Goal: Information Seeking & Learning: Check status

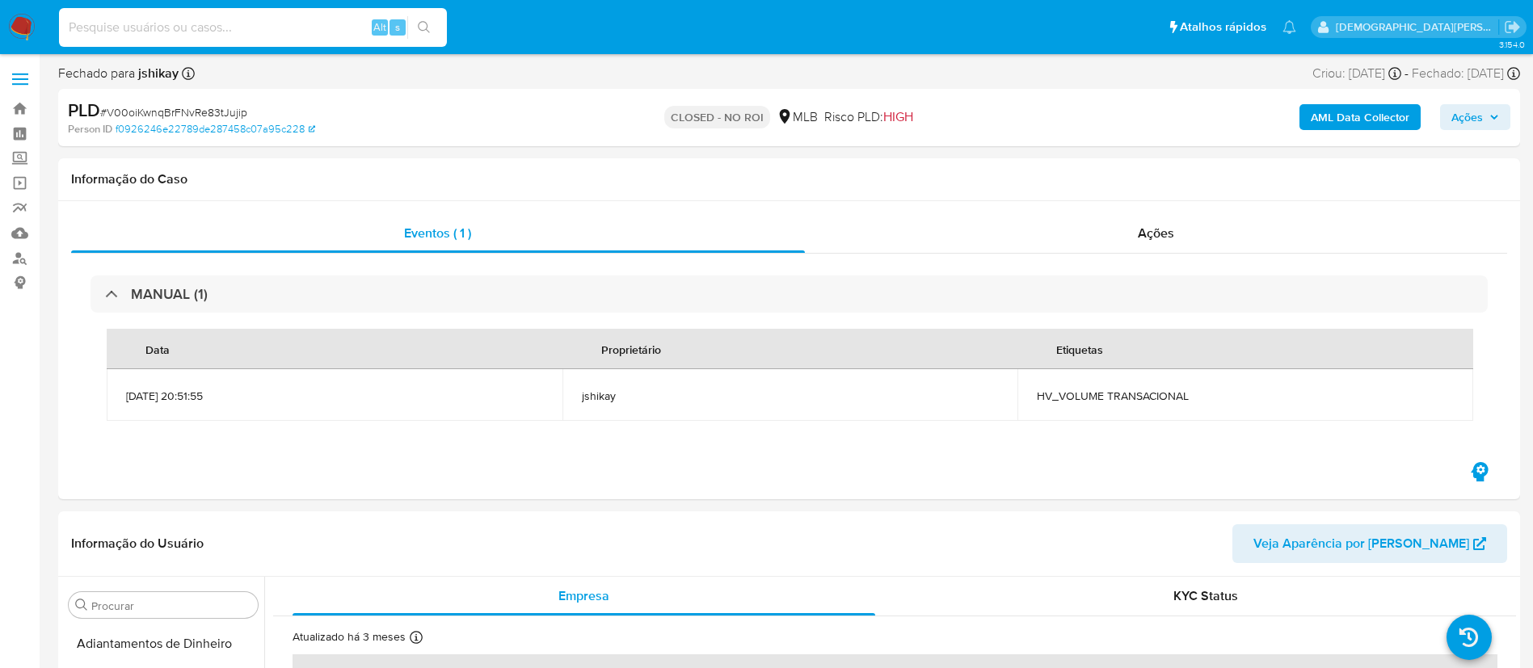
select select "10"
click at [354, 20] on input at bounding box center [253, 27] width 388 height 21
type input "elns2eHe1WeFcFYQaFZiJ9fl"
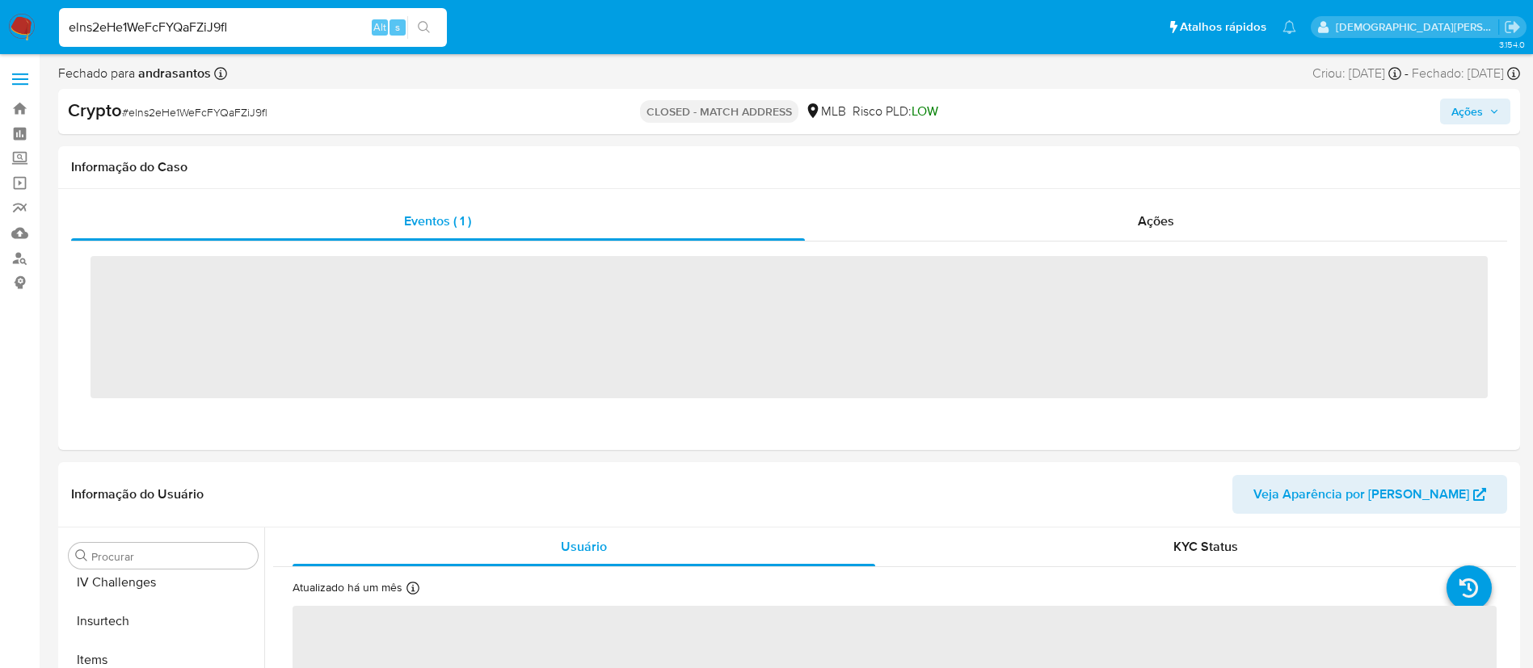
scroll to position [722, 0]
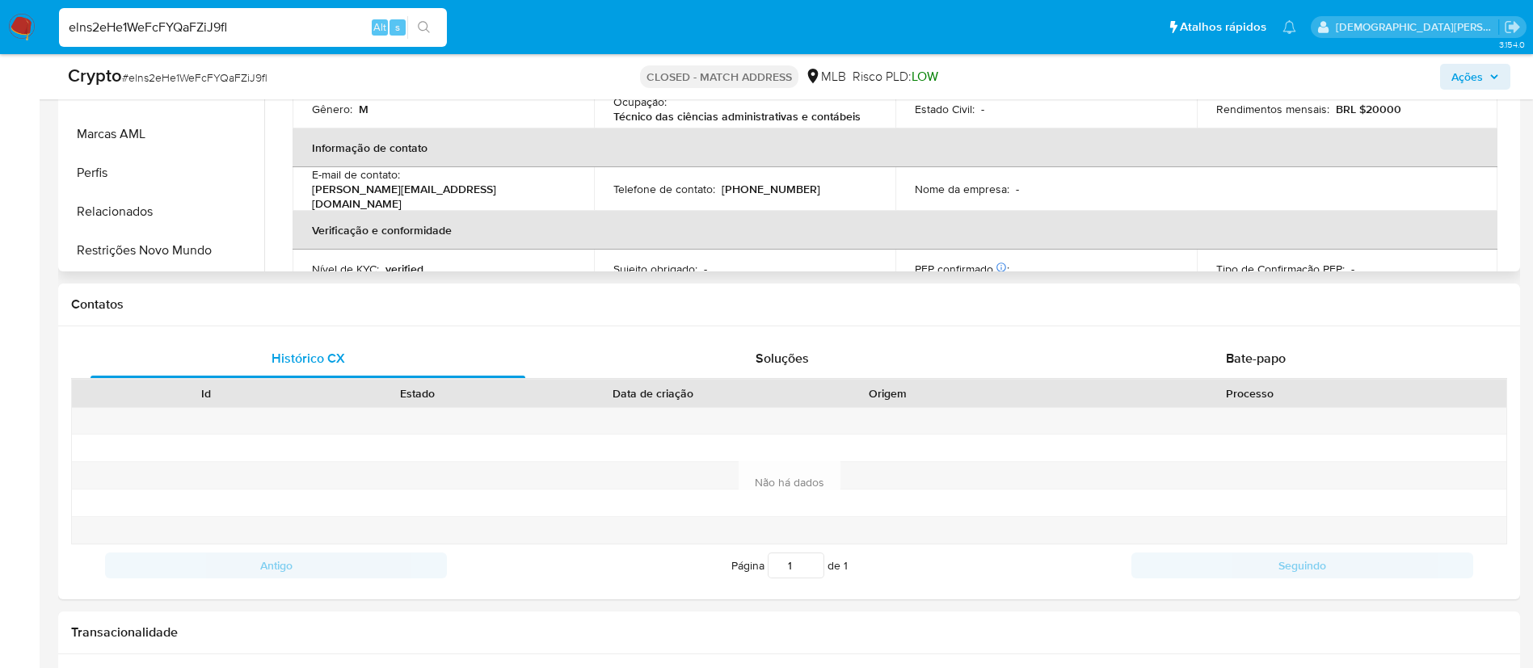
select select "10"
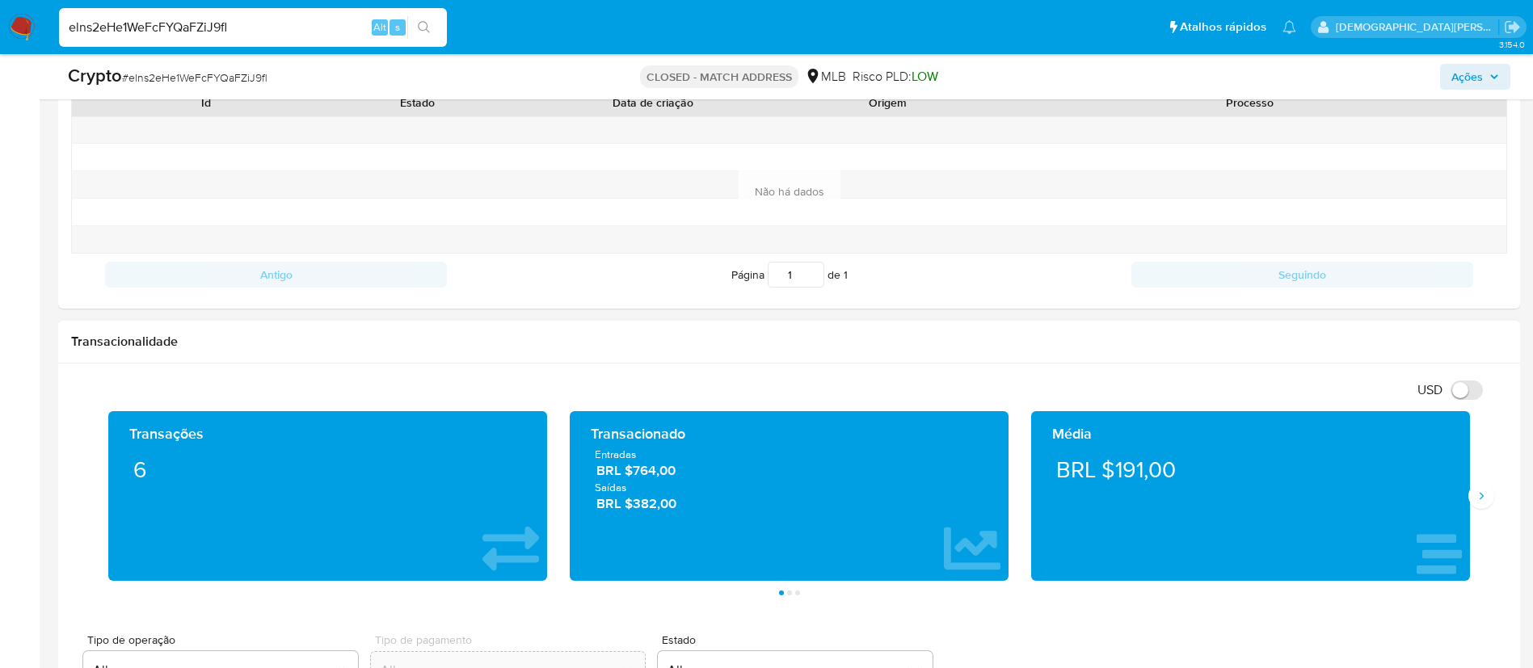
scroll to position [364, 0]
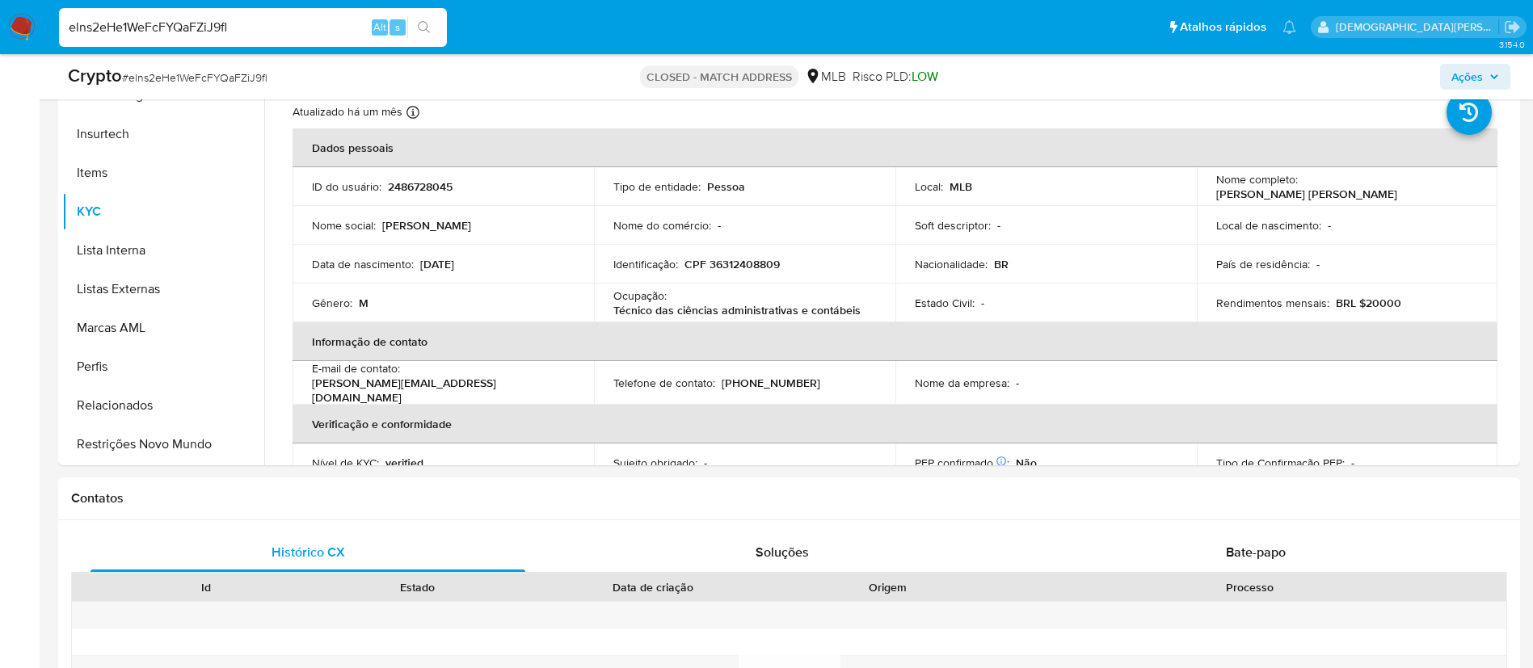
click at [317, 27] on input "elns2eHe1WeFcFYQaFZiJ9fl" at bounding box center [253, 27] width 388 height 21
paste input "592826137"
type input "592826137"
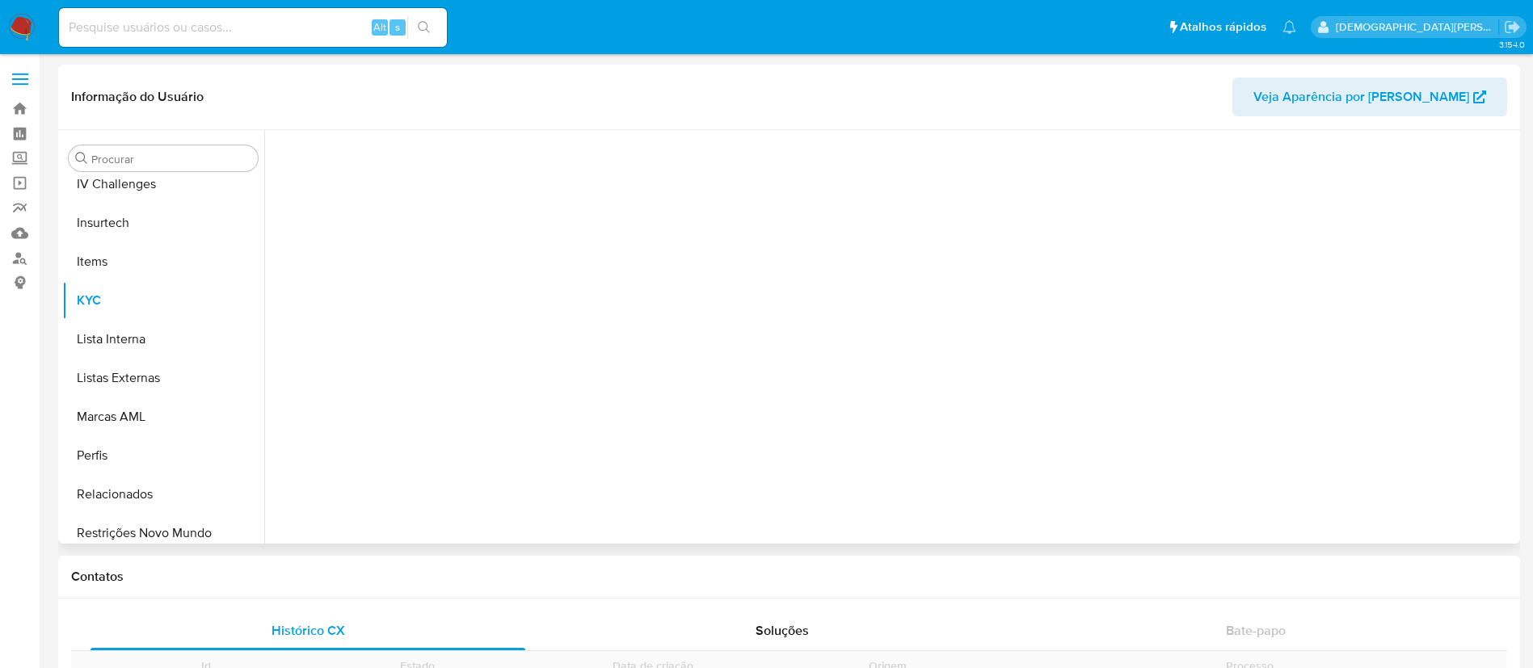
scroll to position [722, 0]
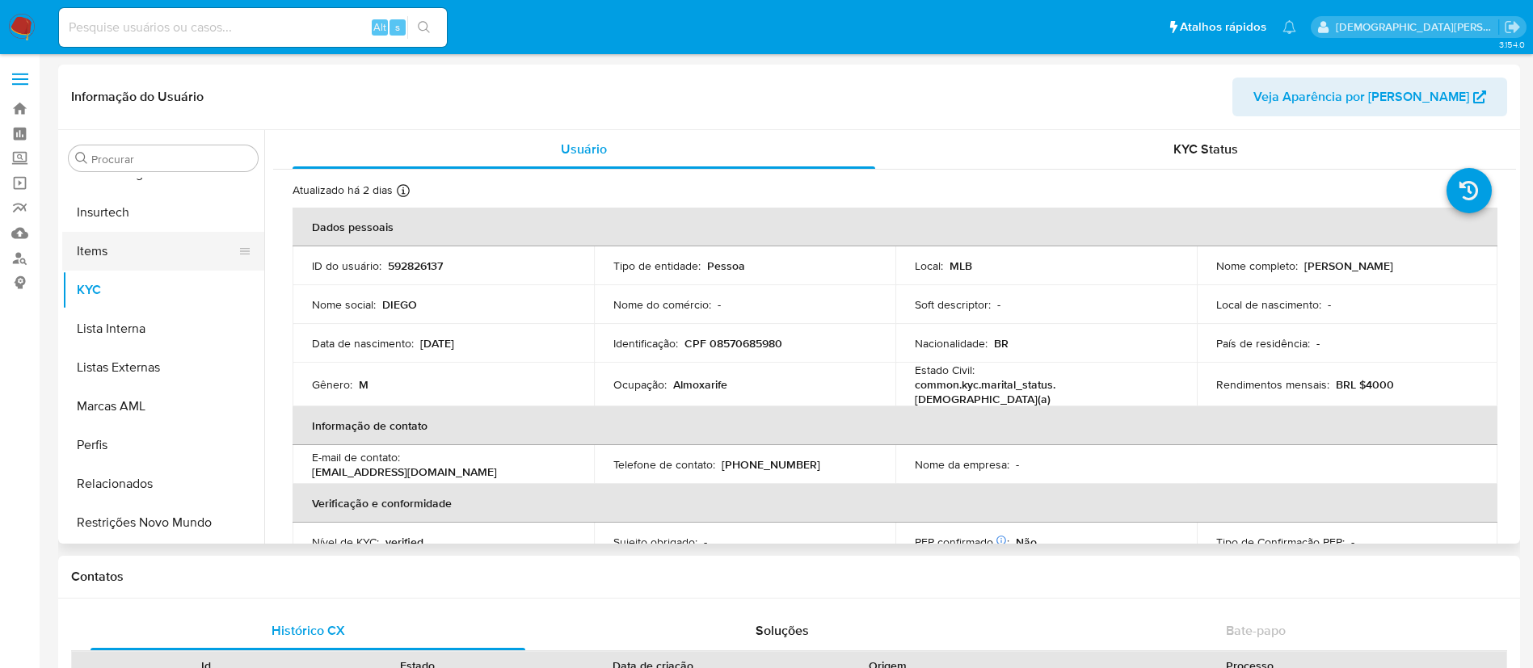
select select "10"
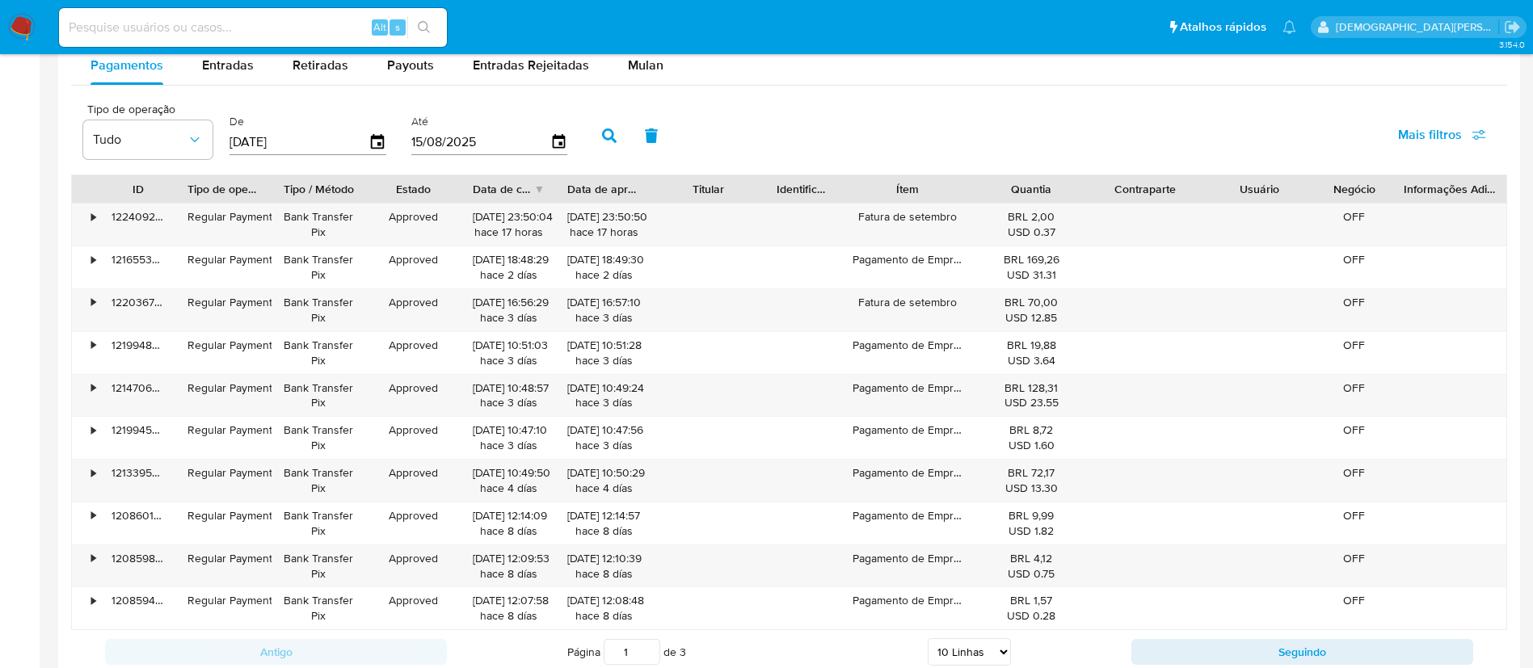
scroll to position [1212, 0]
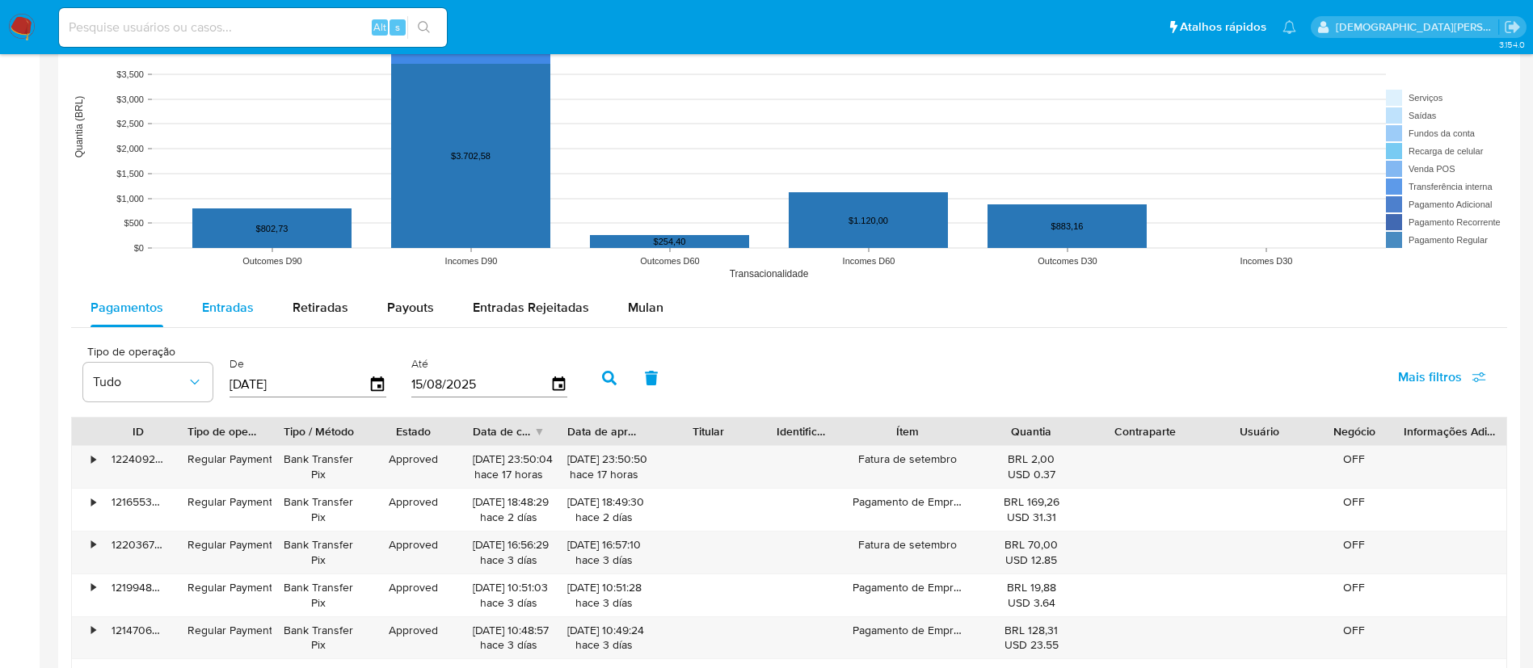
click at [235, 299] on span "Entradas" at bounding box center [228, 307] width 52 height 19
select select "10"
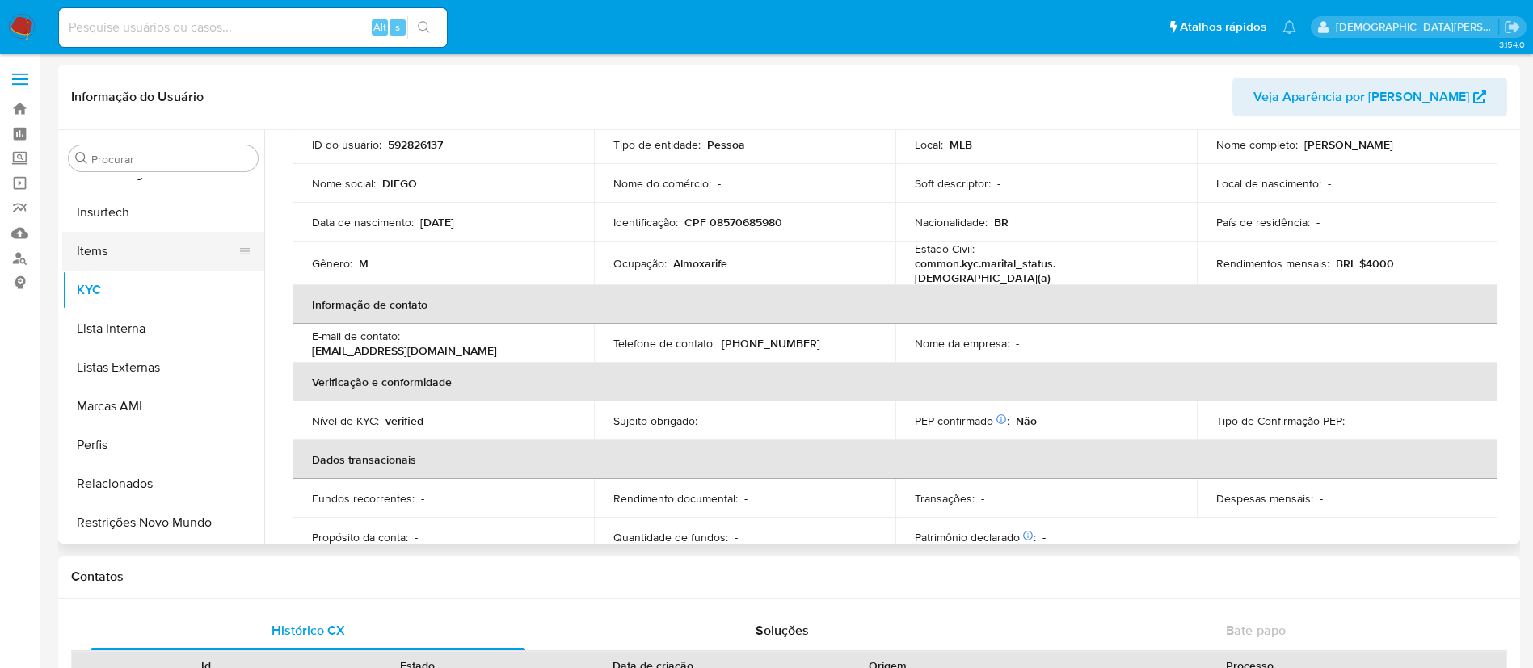
scroll to position [358, 0]
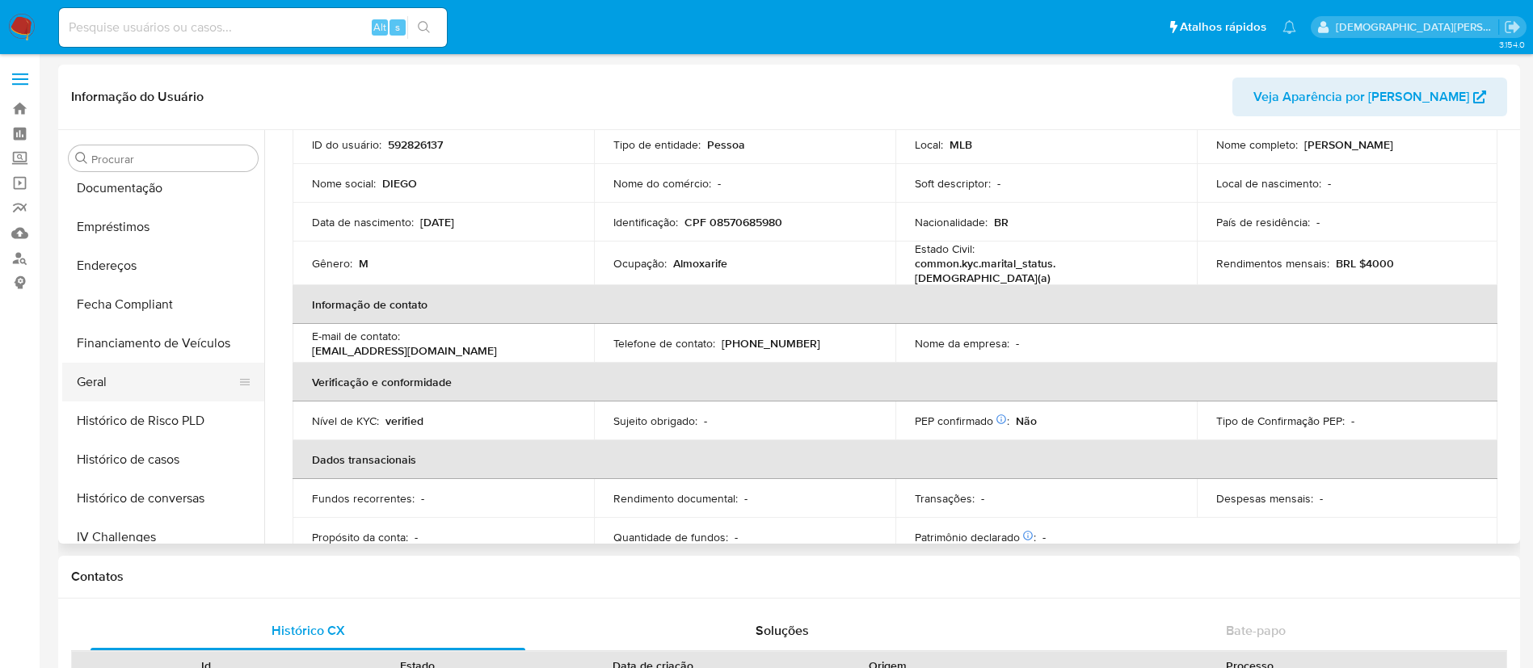
click at [127, 369] on button "Geral" at bounding box center [156, 382] width 189 height 39
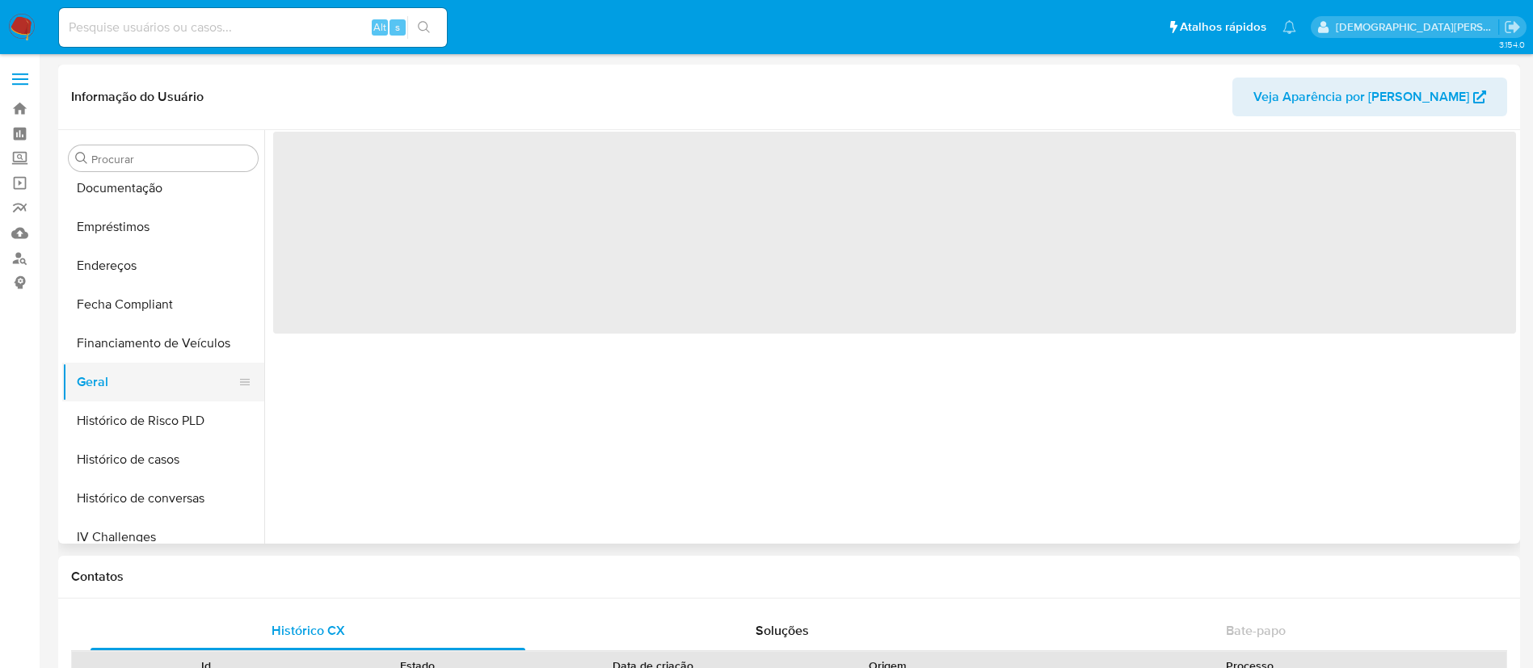
scroll to position [0, 0]
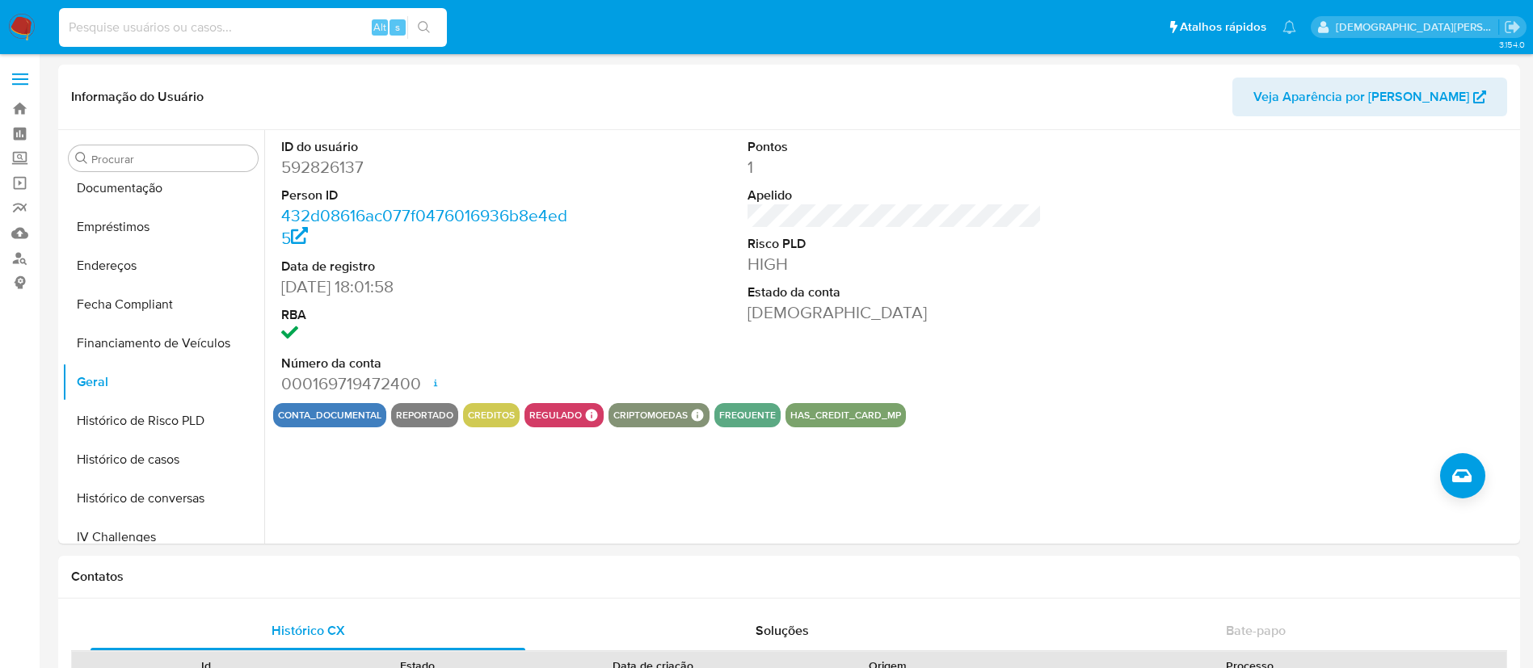
click at [221, 28] on input at bounding box center [253, 27] width 388 height 21
paste input "209205718"
type input "209205718"
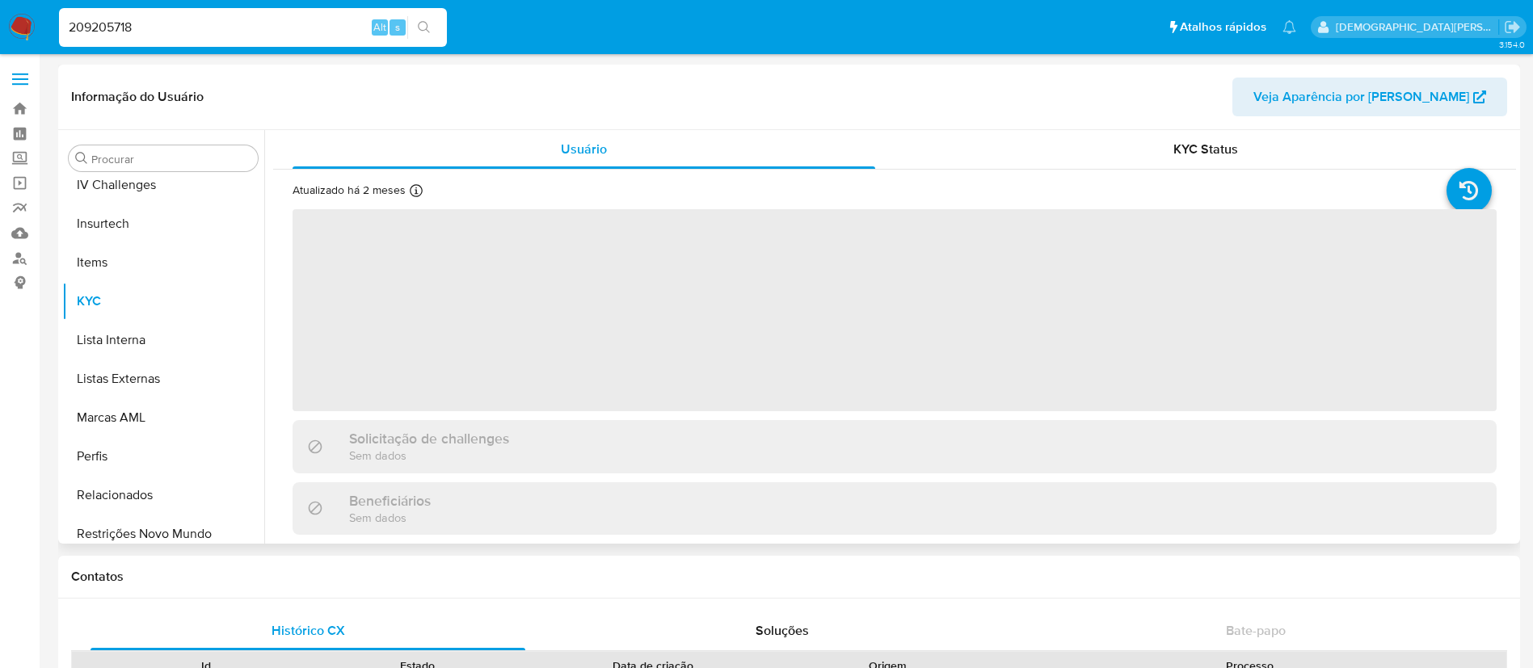
scroll to position [722, 0]
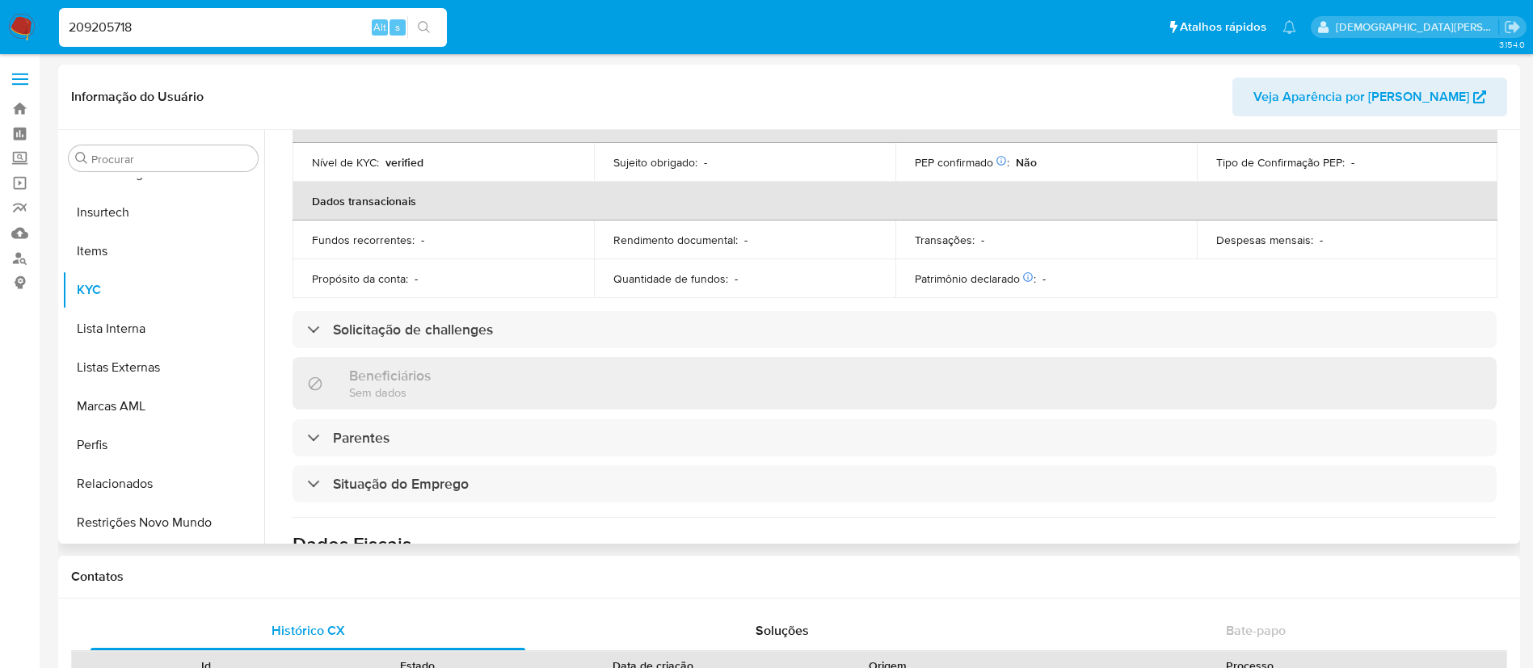
select select "10"
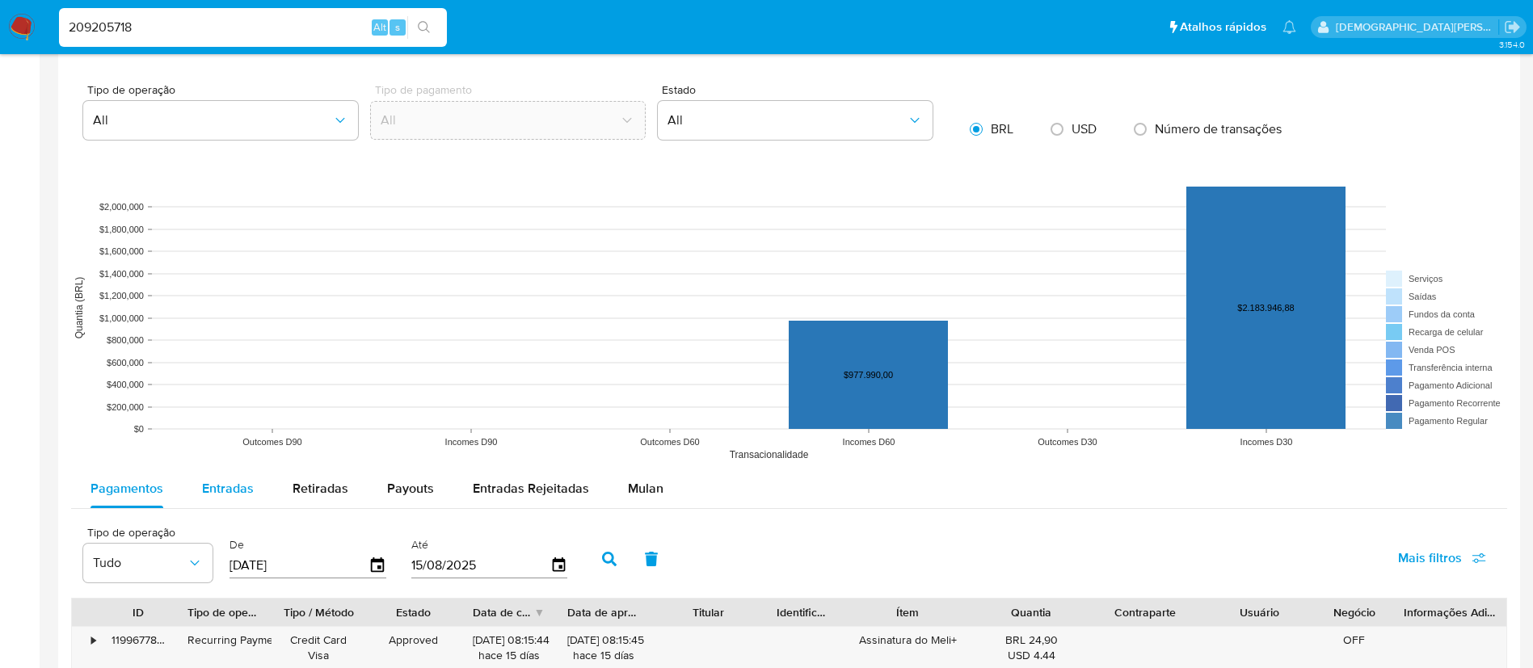
scroll to position [1091, 0]
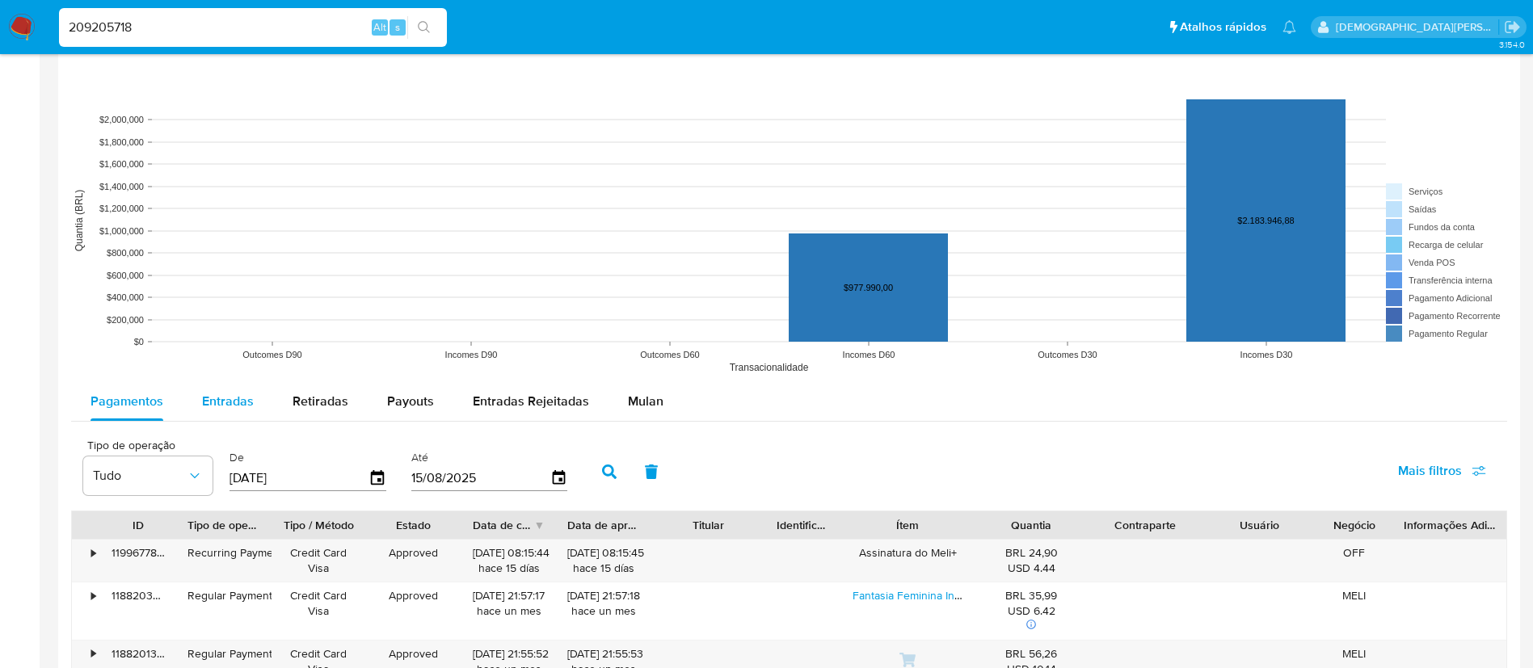
click at [246, 406] on span "Entradas" at bounding box center [228, 401] width 52 height 19
select select "10"
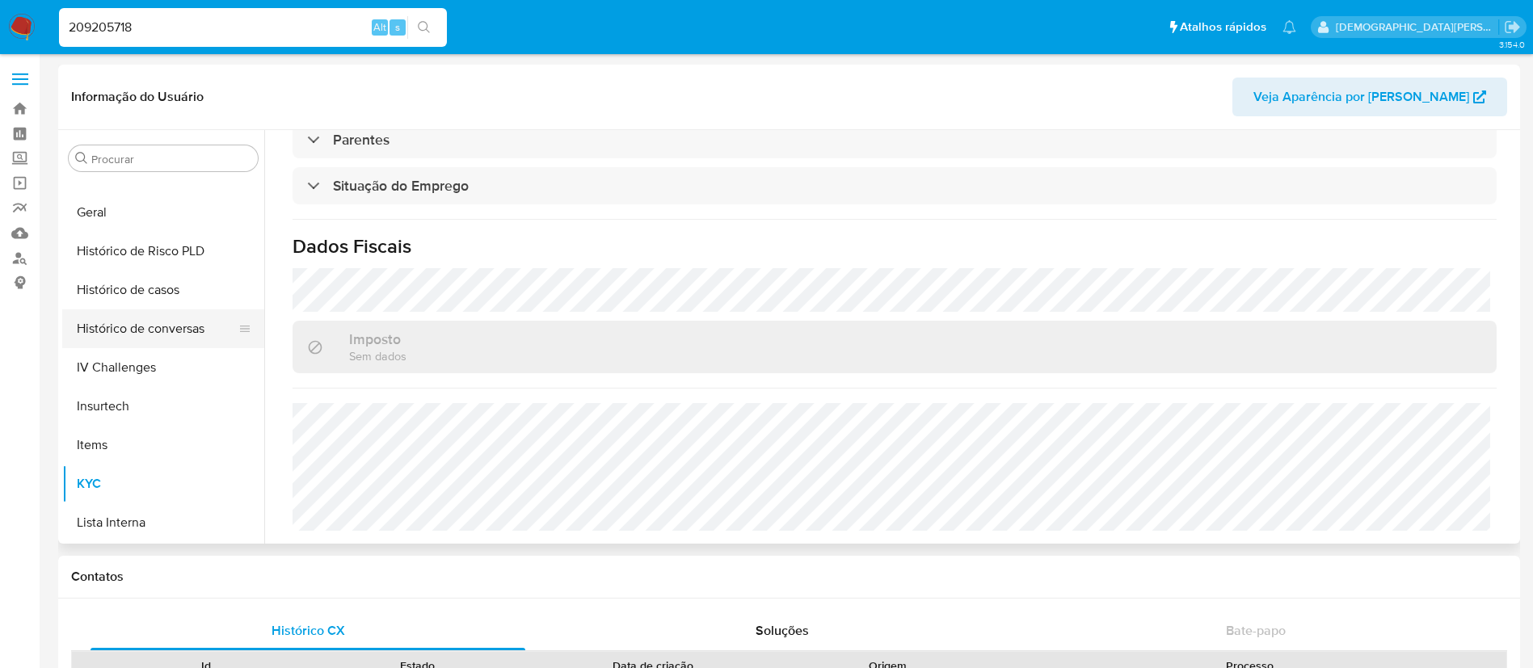
scroll to position [479, 0]
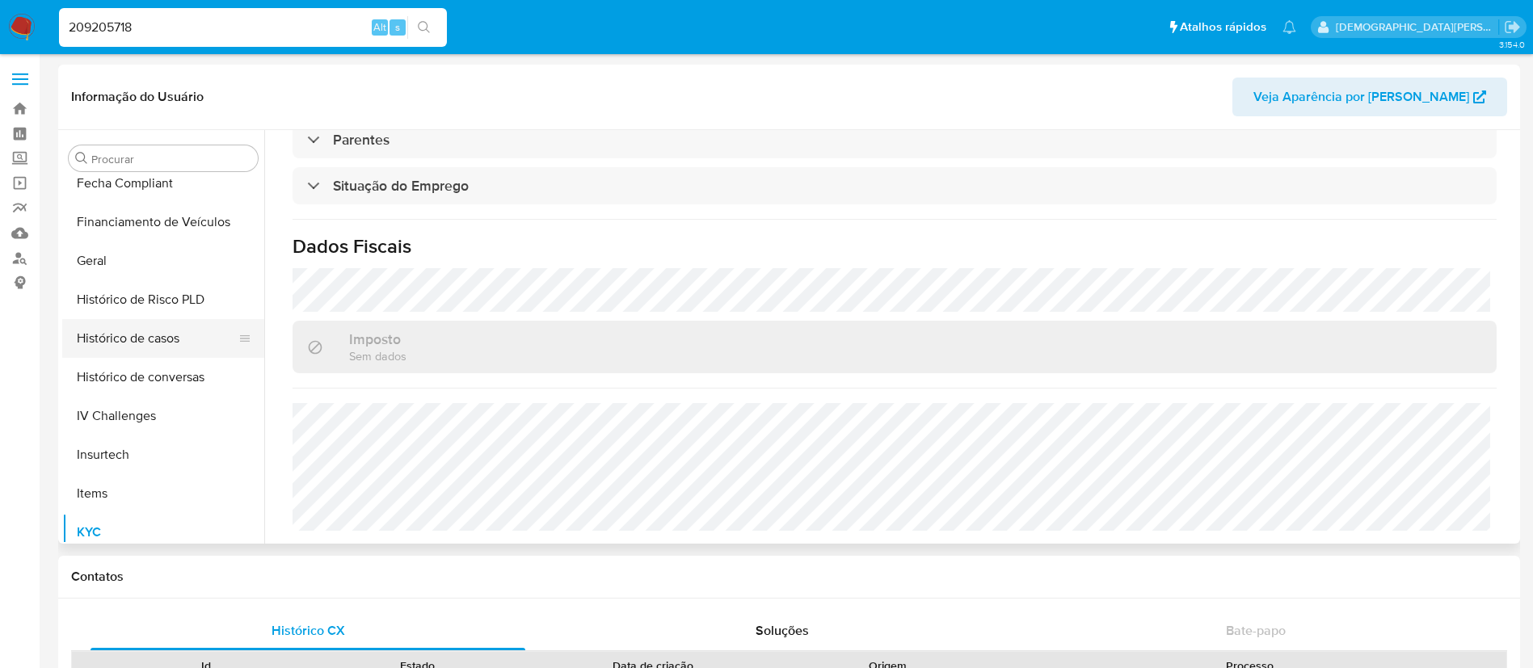
click at [158, 329] on button "Histórico de casos" at bounding box center [156, 338] width 189 height 39
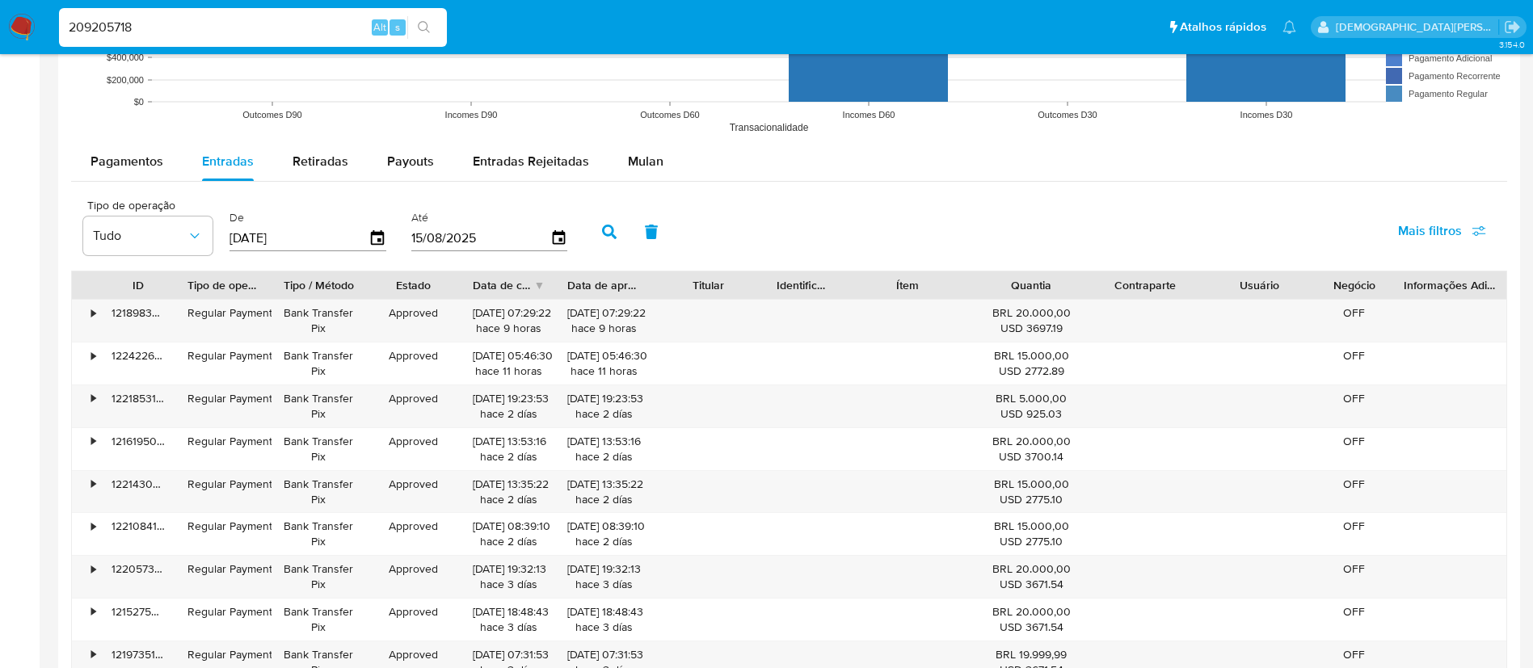
scroll to position [1333, 0]
click at [381, 234] on icon "button" at bounding box center [378, 236] width 28 height 28
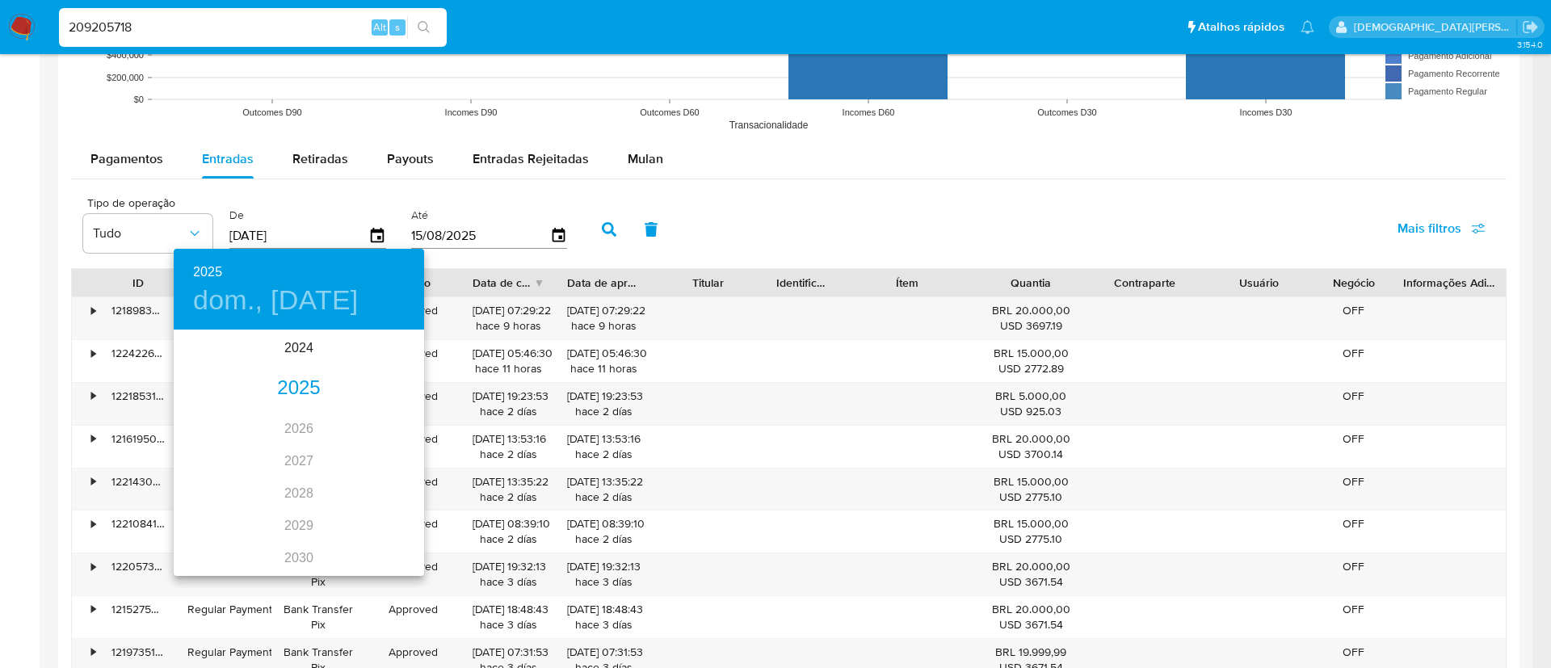
click at [313, 381] on div "2025" at bounding box center [299, 389] width 250 height 32
click at [209, 423] on div "abr." at bounding box center [215, 423] width 83 height 61
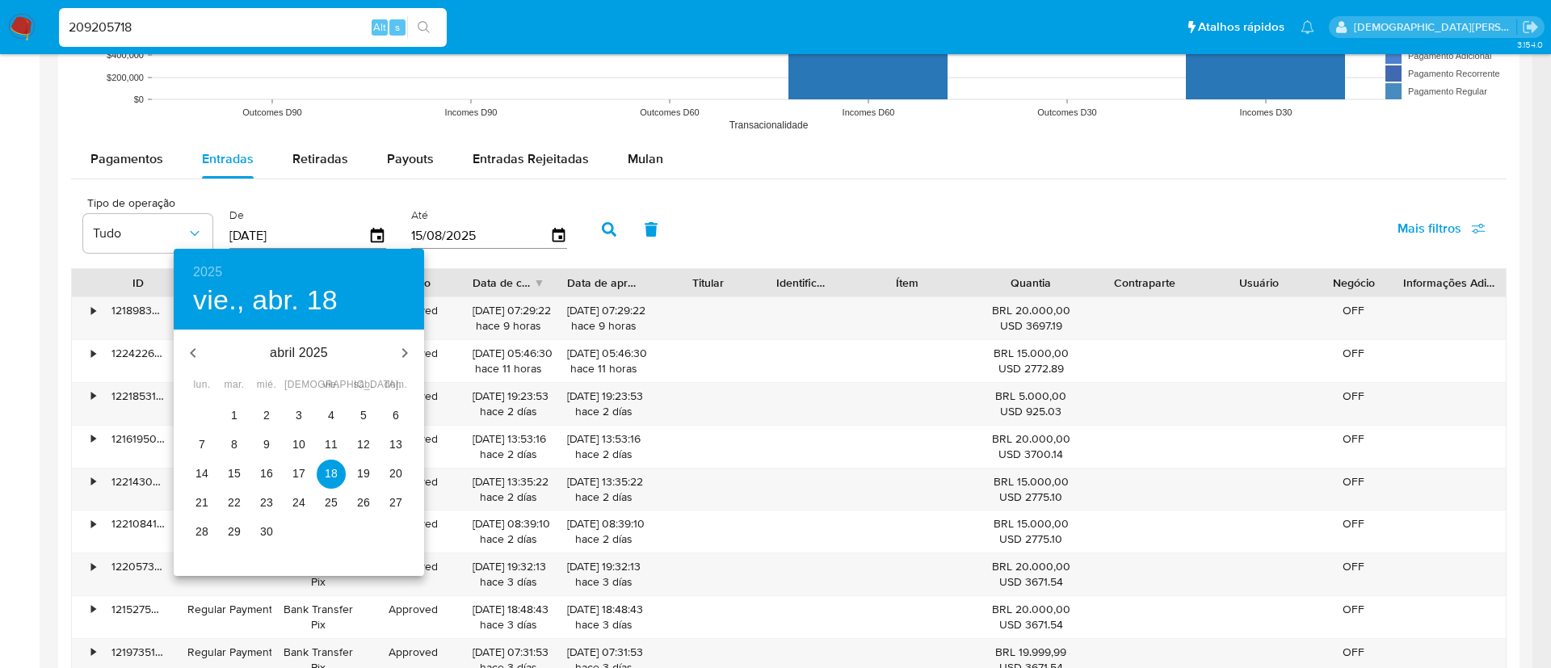
click at [229, 410] on span "1" at bounding box center [234, 415] width 29 height 16
type input "[DATE]"
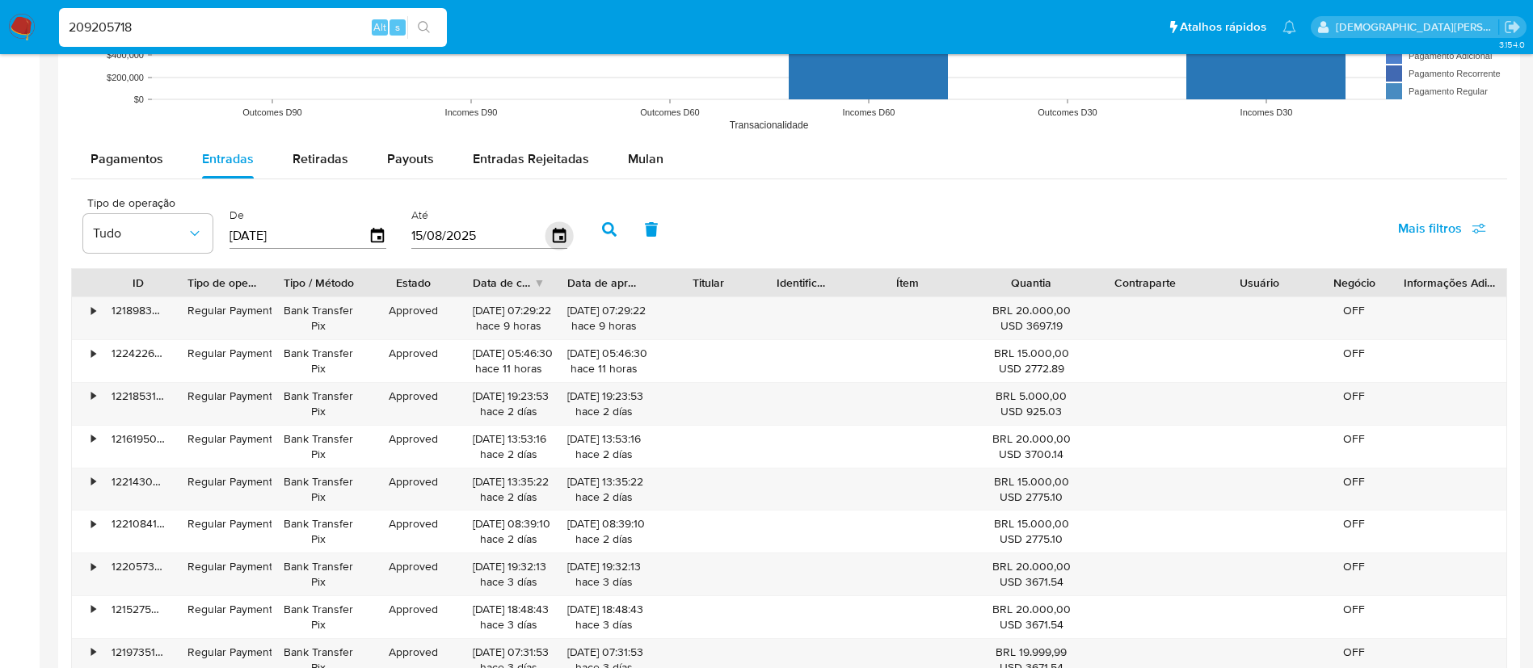
click at [562, 235] on icon "button" at bounding box center [559, 236] width 28 height 28
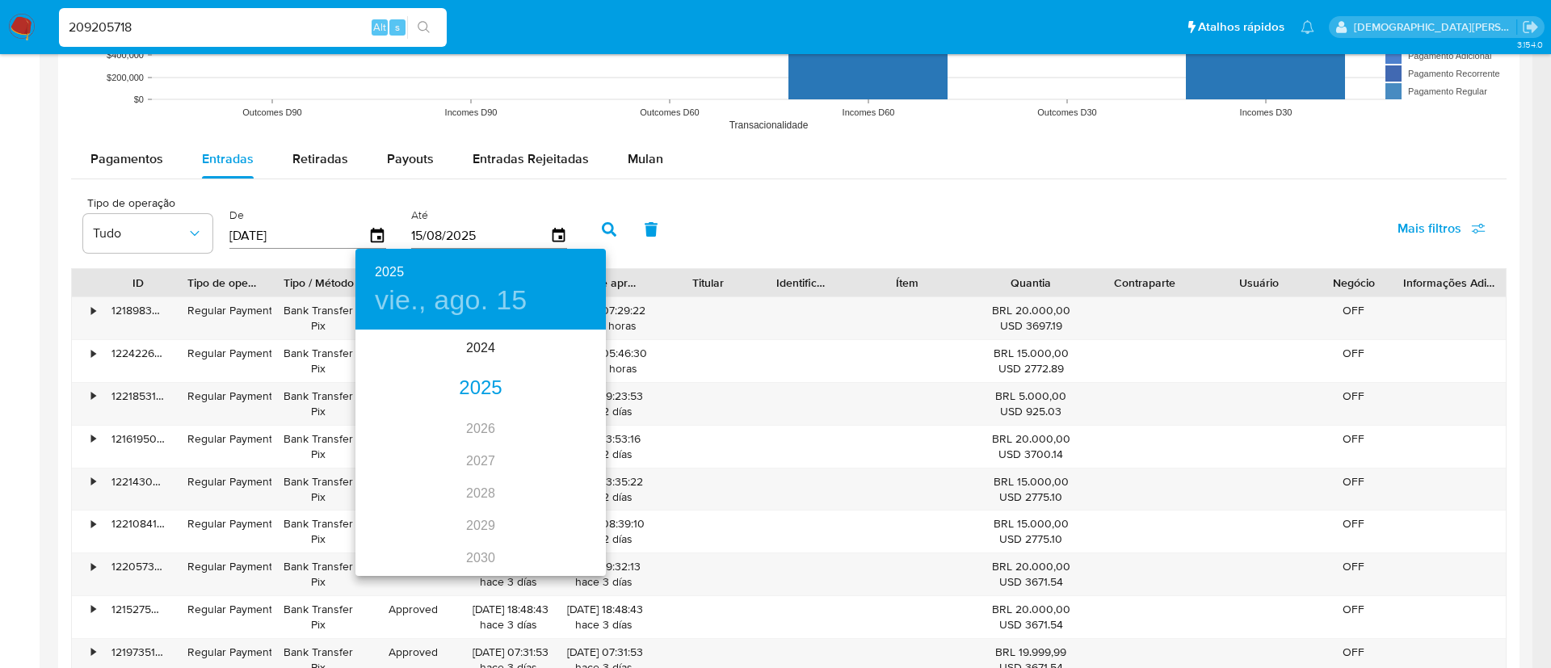
click at [474, 387] on div "2025" at bounding box center [481, 389] width 250 height 32
click at [397, 424] on div "abr." at bounding box center [397, 423] width 83 height 61
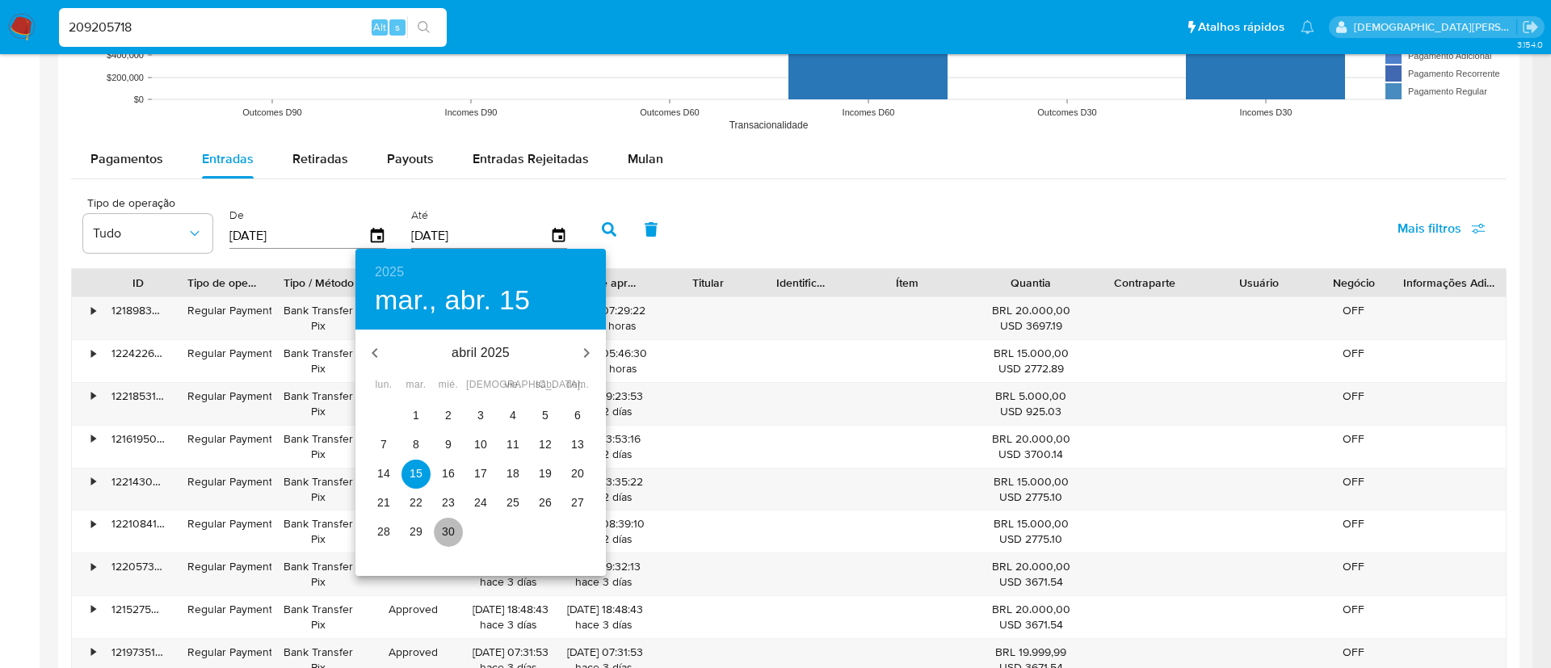
click at [450, 533] on p "30" at bounding box center [448, 532] width 13 height 16
type input "[DATE]"
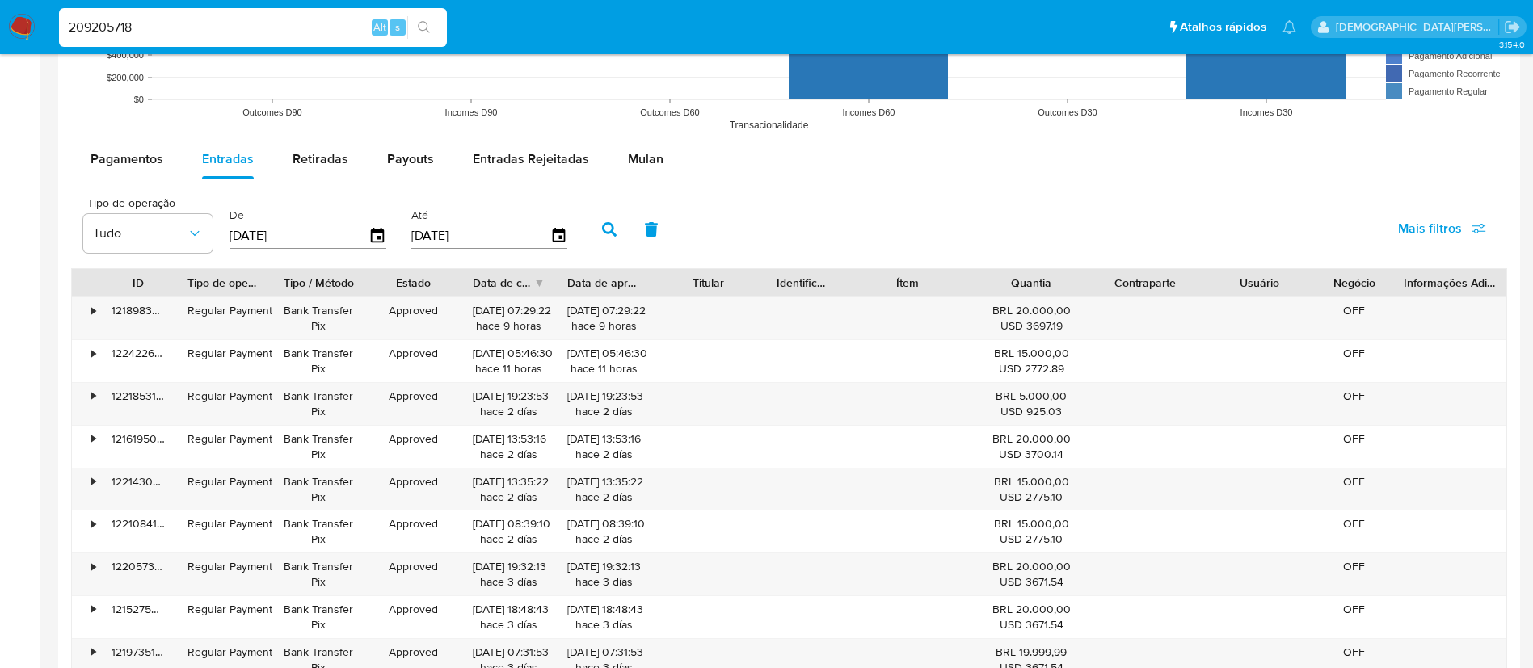
click at [604, 230] on icon "button" at bounding box center [609, 229] width 15 height 15
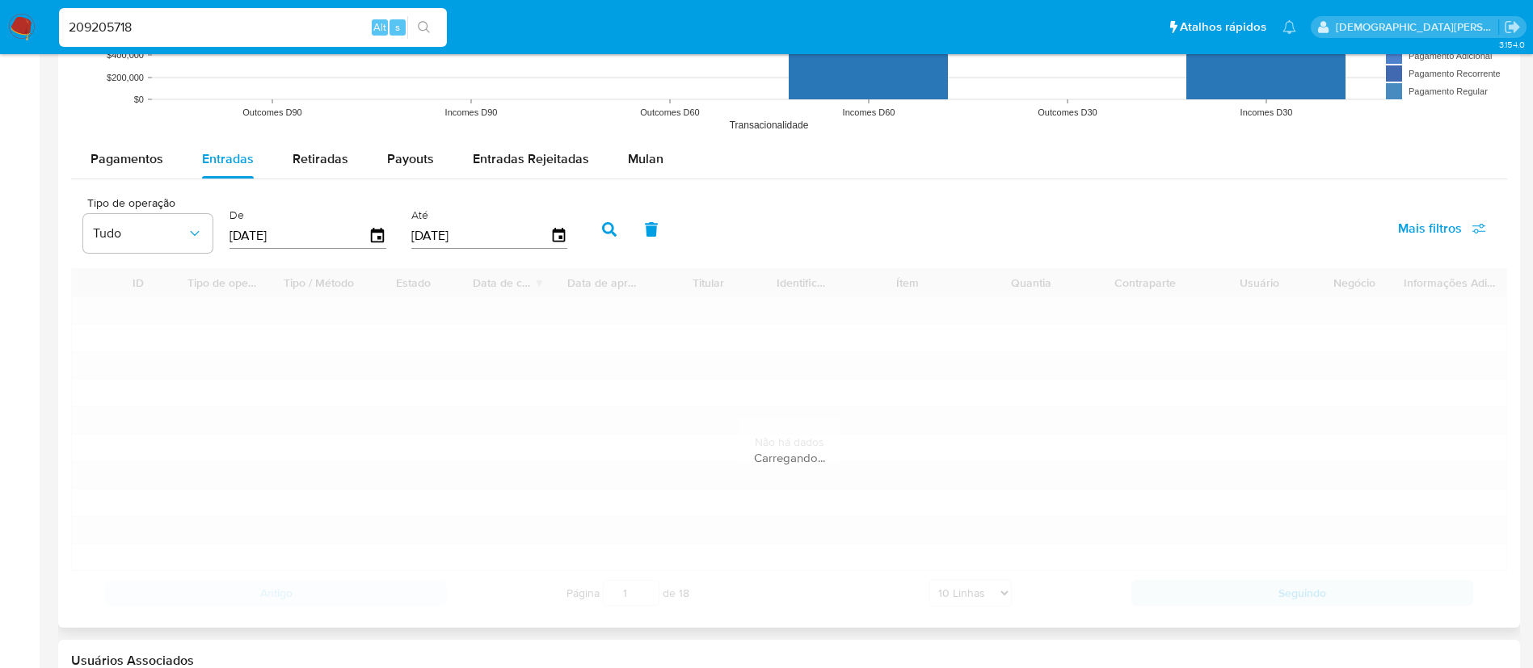
scroll to position [1311, 0]
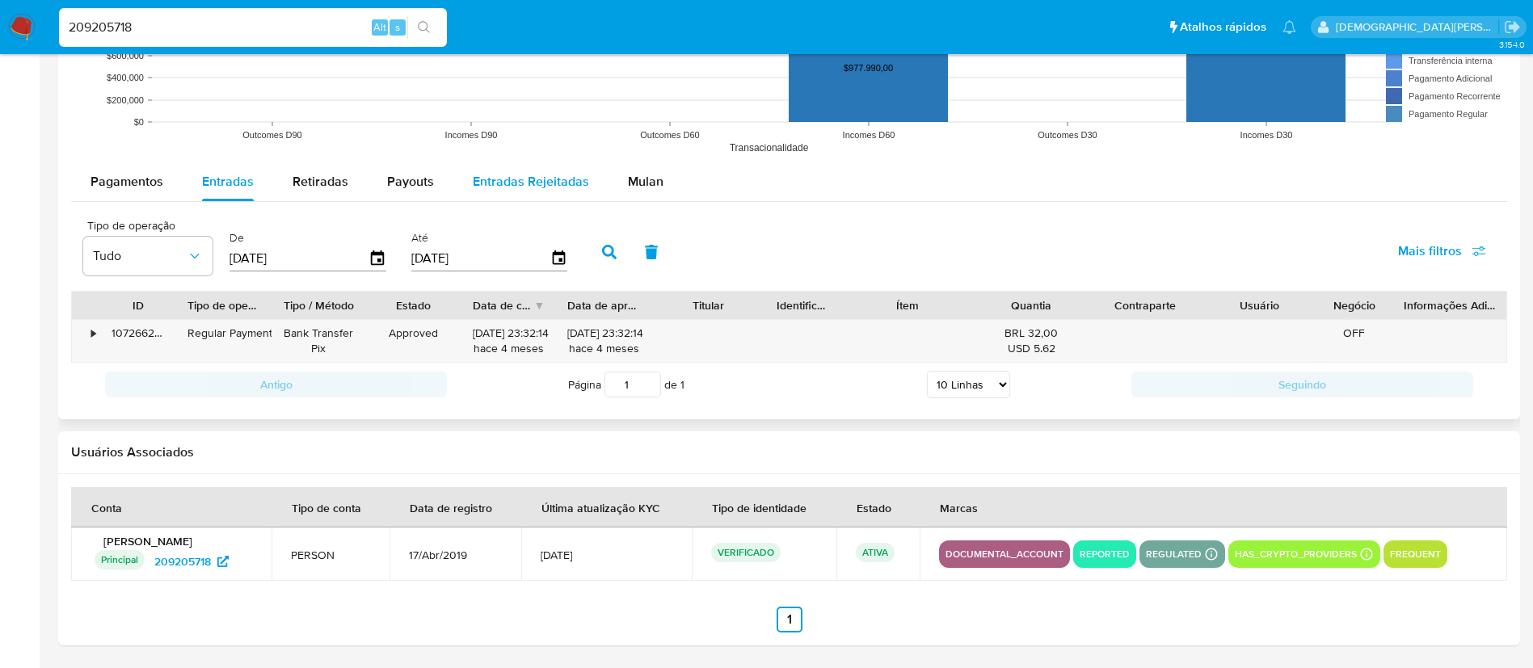
click at [562, 189] on span "Entradas Rejeitadas" at bounding box center [531, 181] width 116 height 19
select select "10"
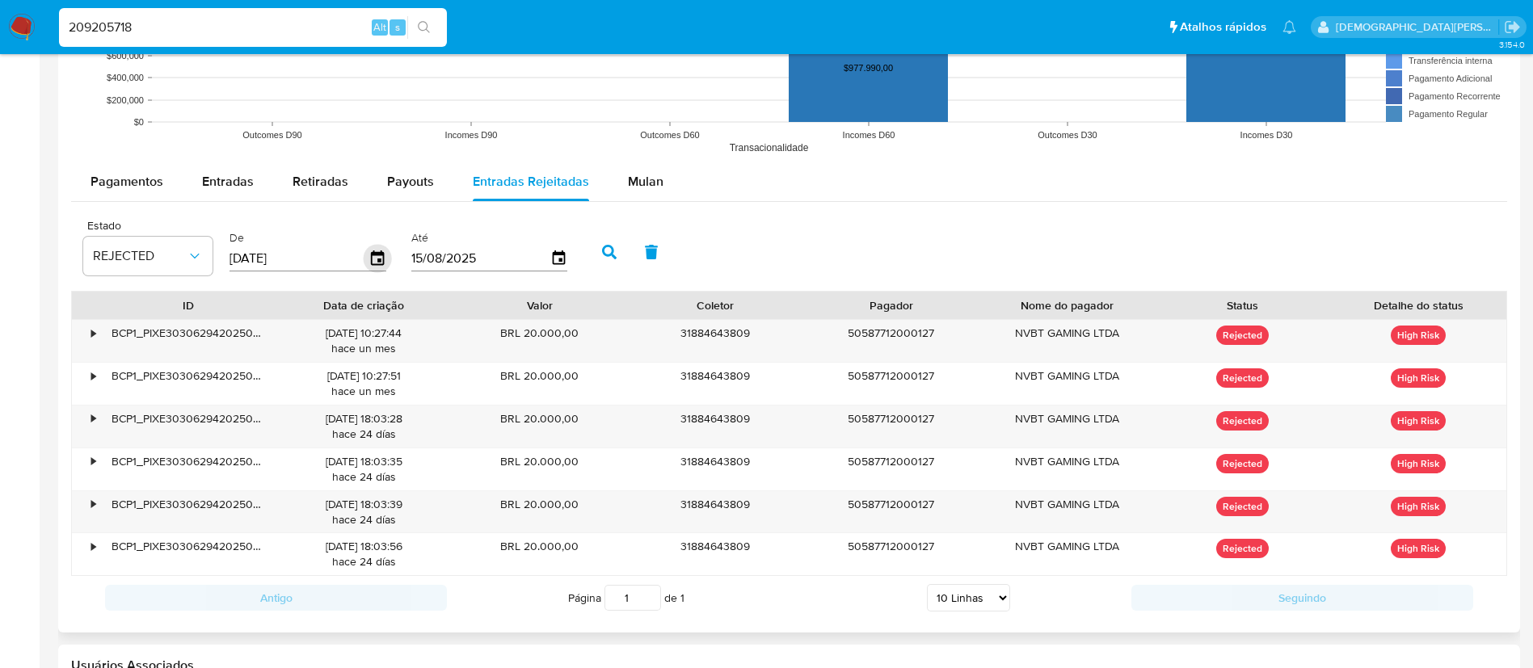
click at [377, 259] on icon "button" at bounding box center [377, 257] width 13 height 15
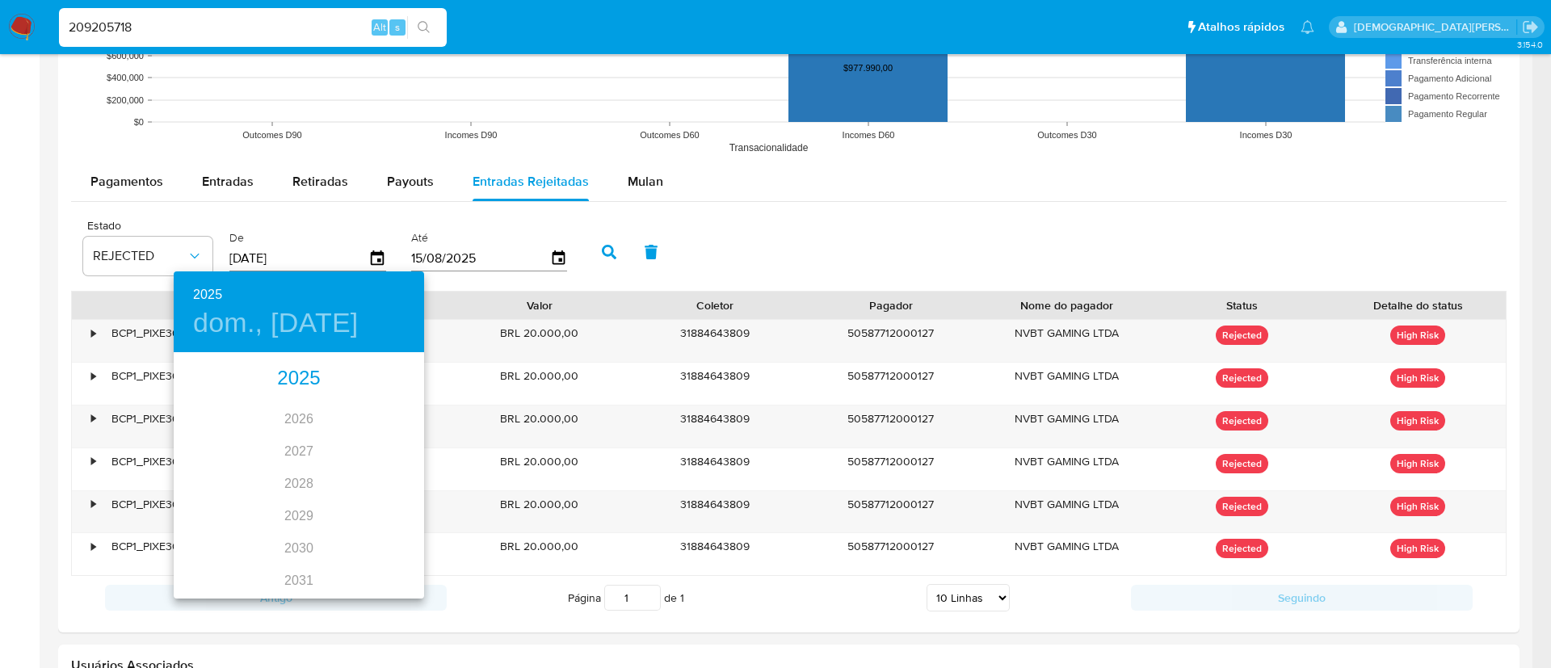
click at [297, 385] on div "2025" at bounding box center [299, 379] width 250 height 32
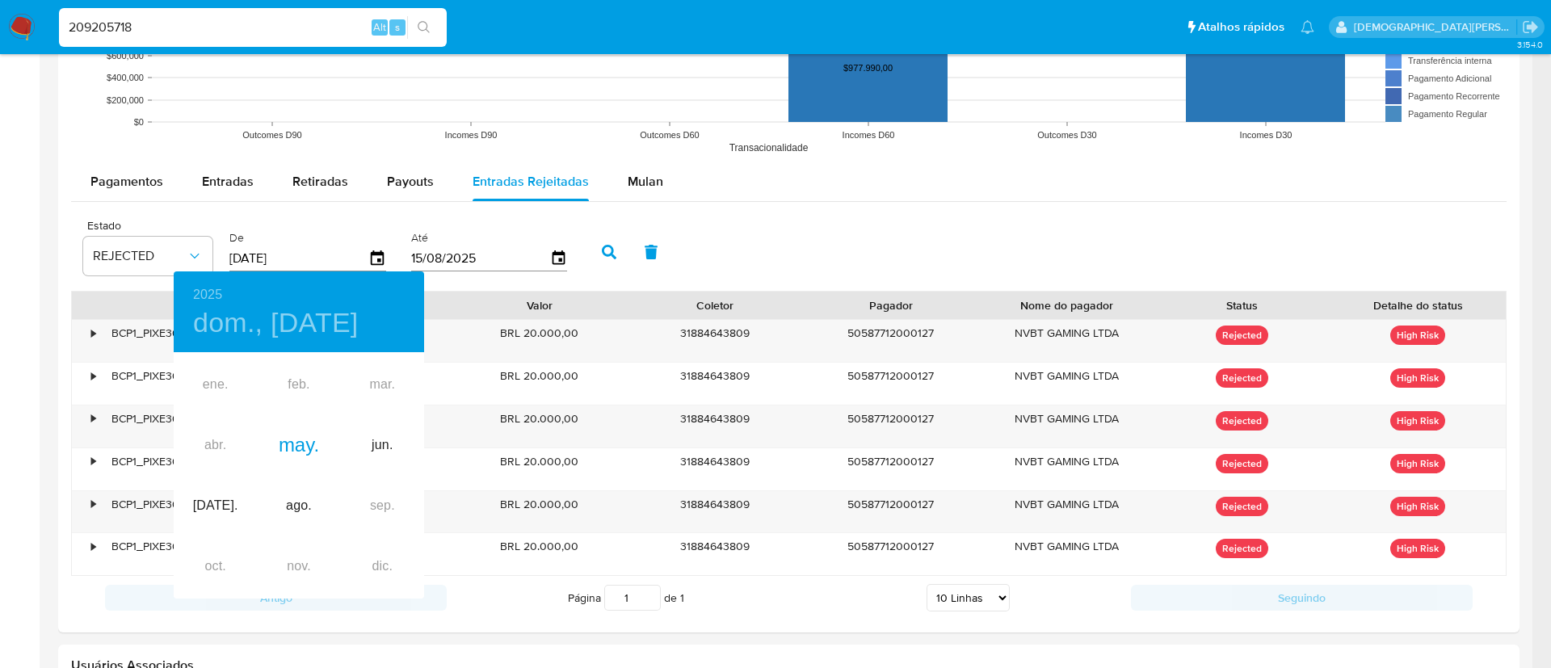
click at [837, 231] on div at bounding box center [775, 334] width 1551 height 668
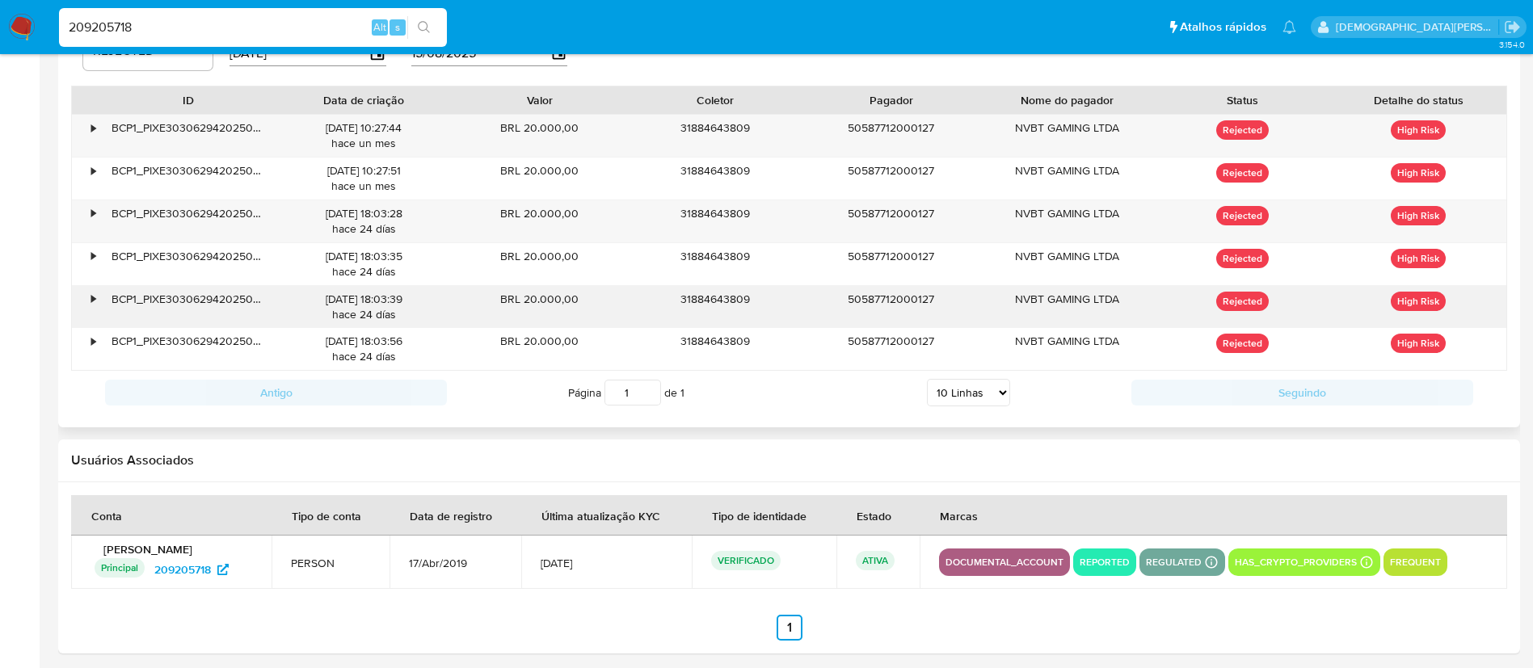
scroll to position [1403, 0]
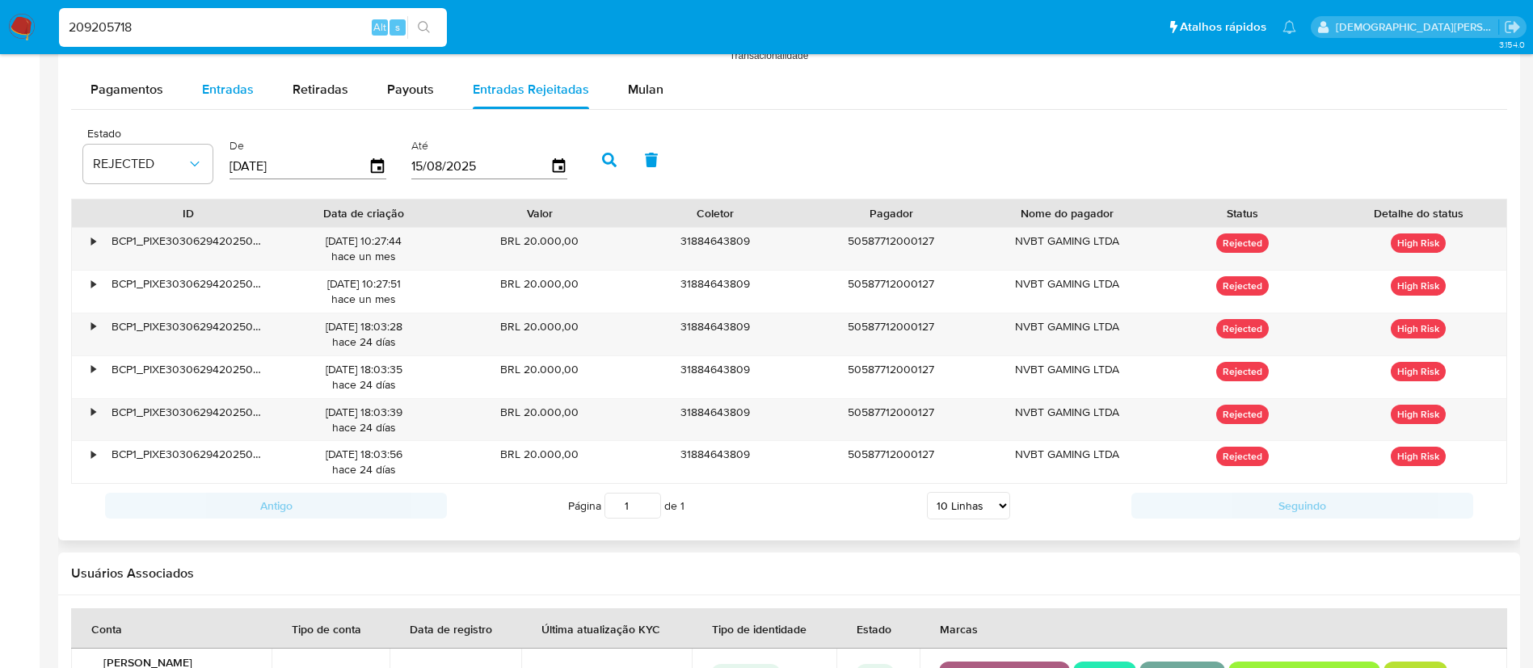
click at [228, 93] on span "Entradas" at bounding box center [228, 89] width 52 height 19
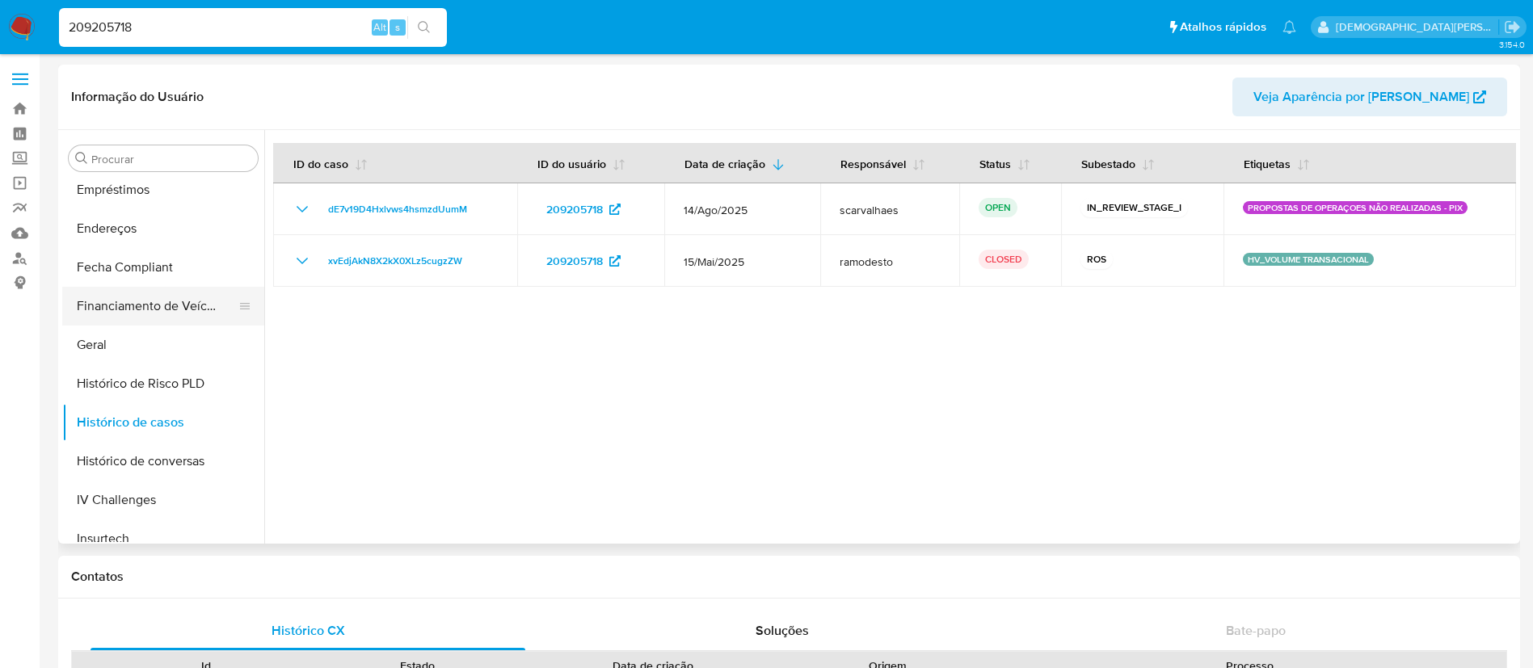
scroll to position [358, 0]
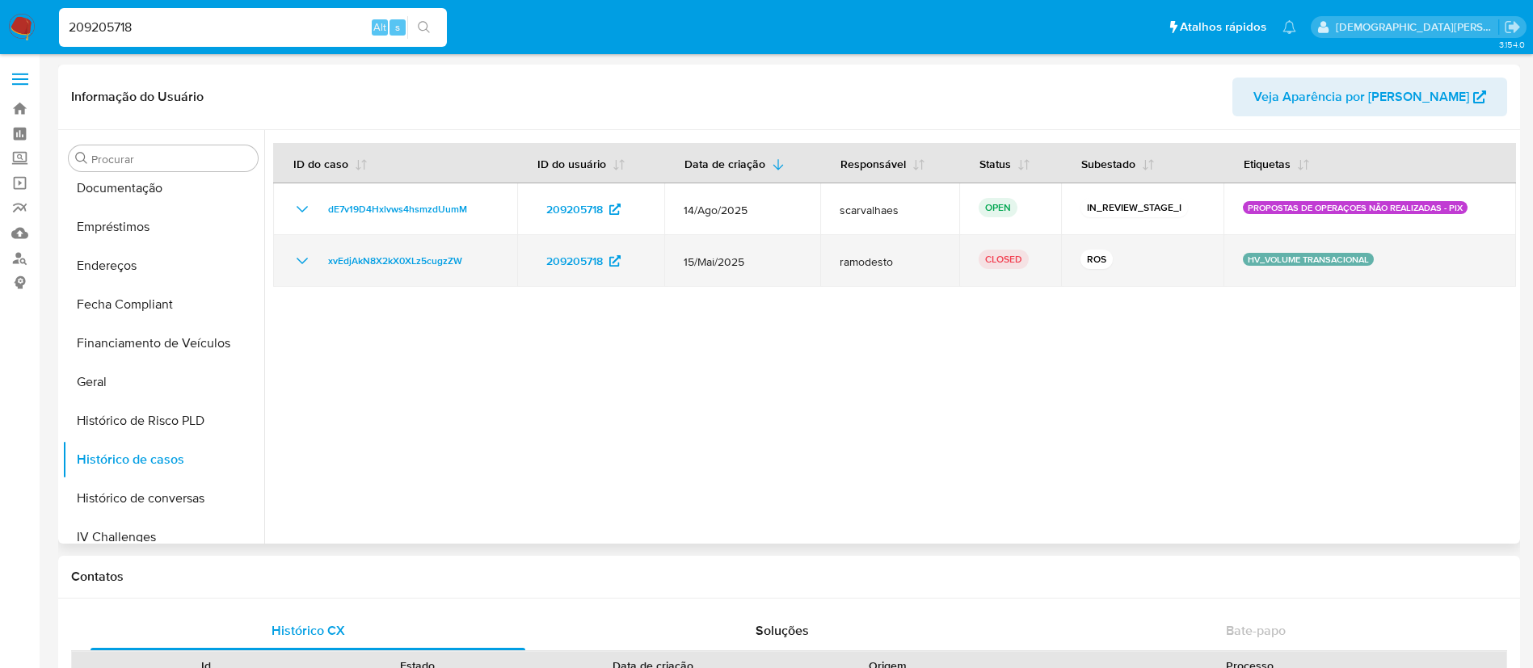
click at [296, 262] on icon "Mostrar/Ocultar" at bounding box center [302, 260] width 19 height 19
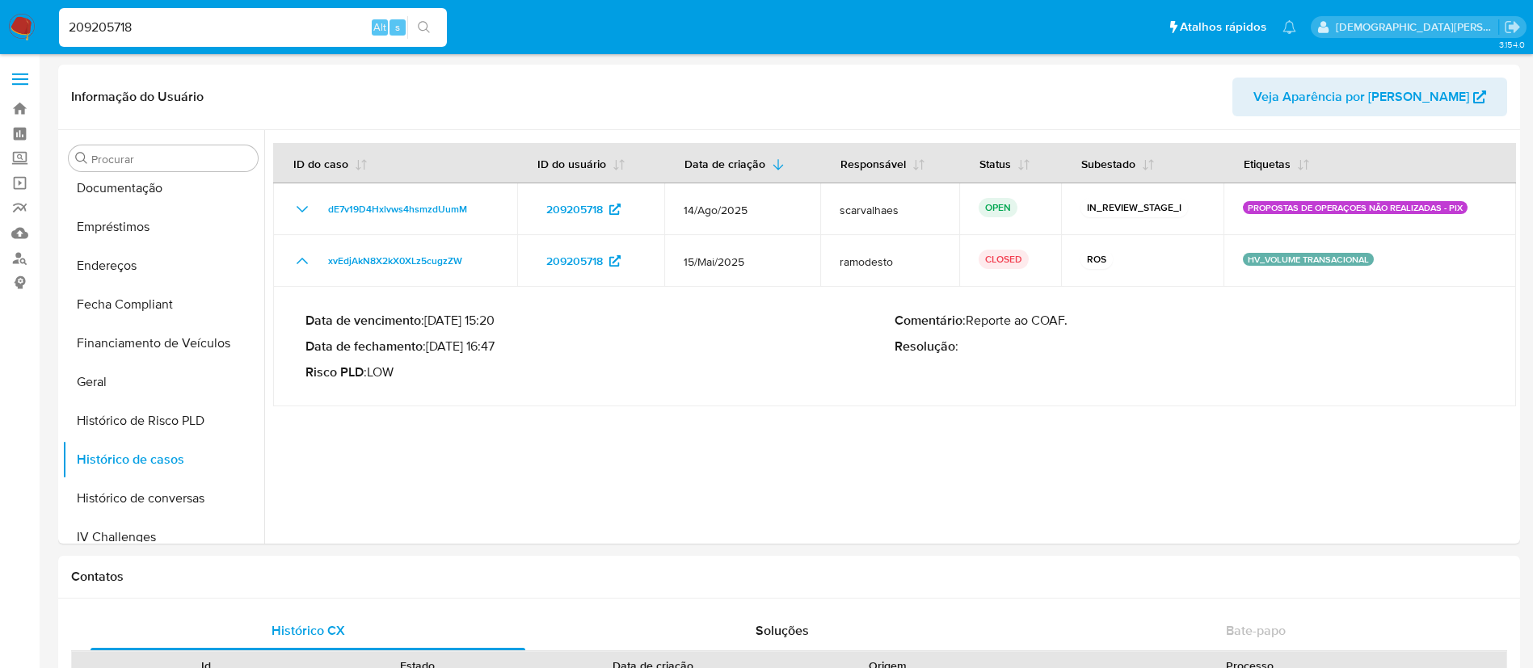
click at [278, 23] on input "209205718" at bounding box center [253, 27] width 388 height 21
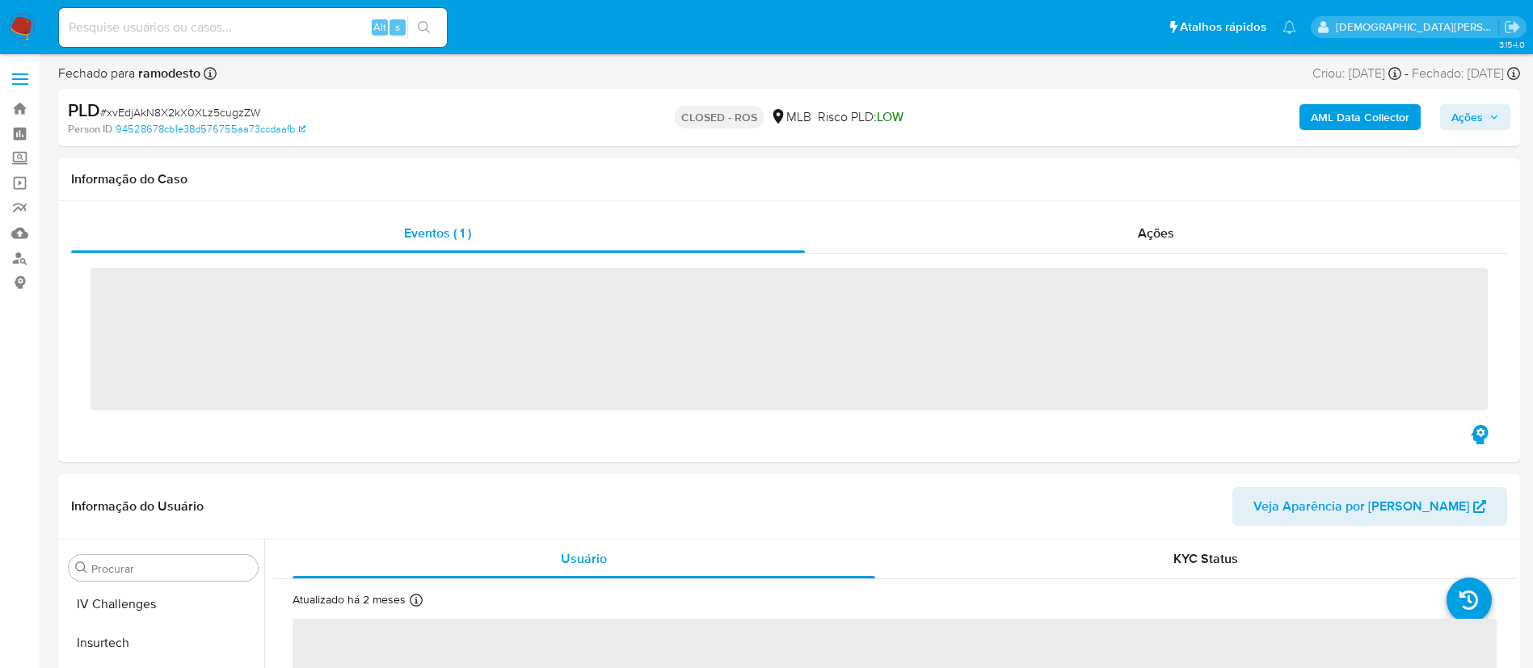
scroll to position [722, 0]
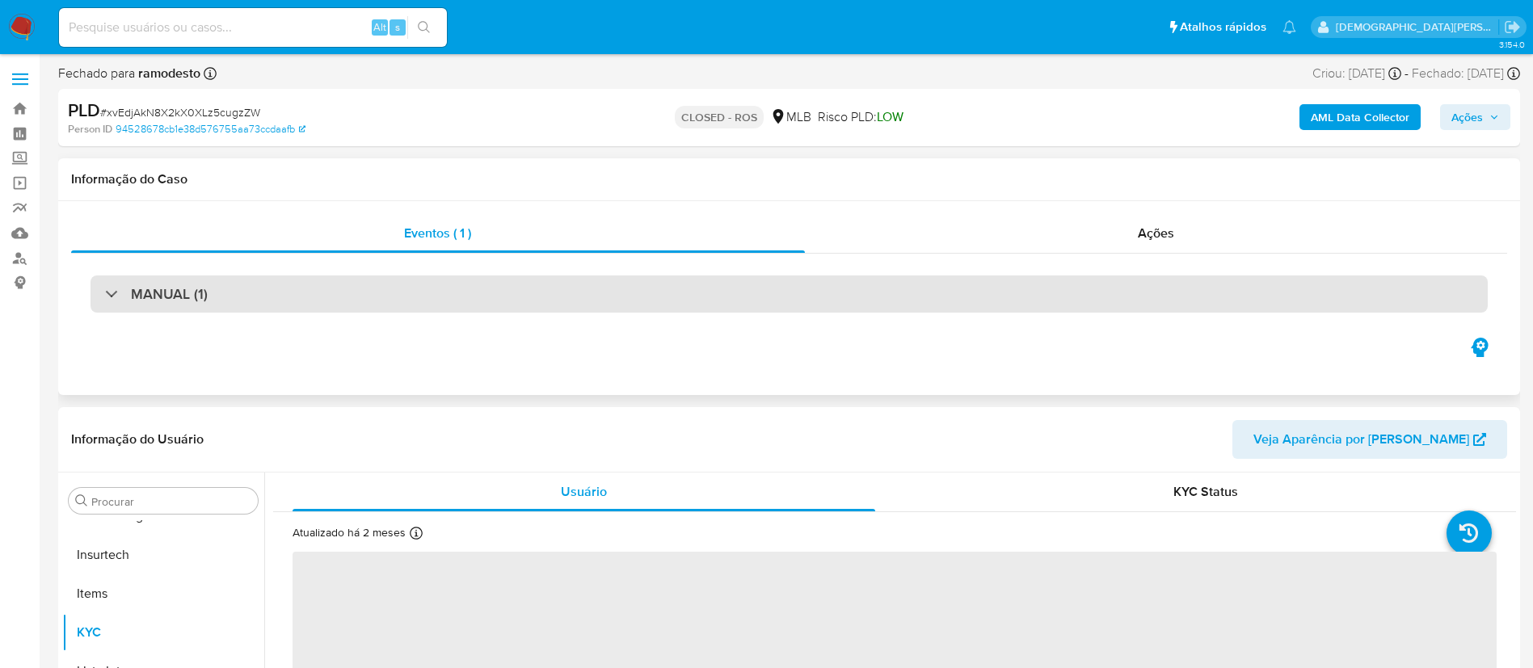
click at [666, 285] on div "MANUAL (1)" at bounding box center [789, 294] width 1397 height 37
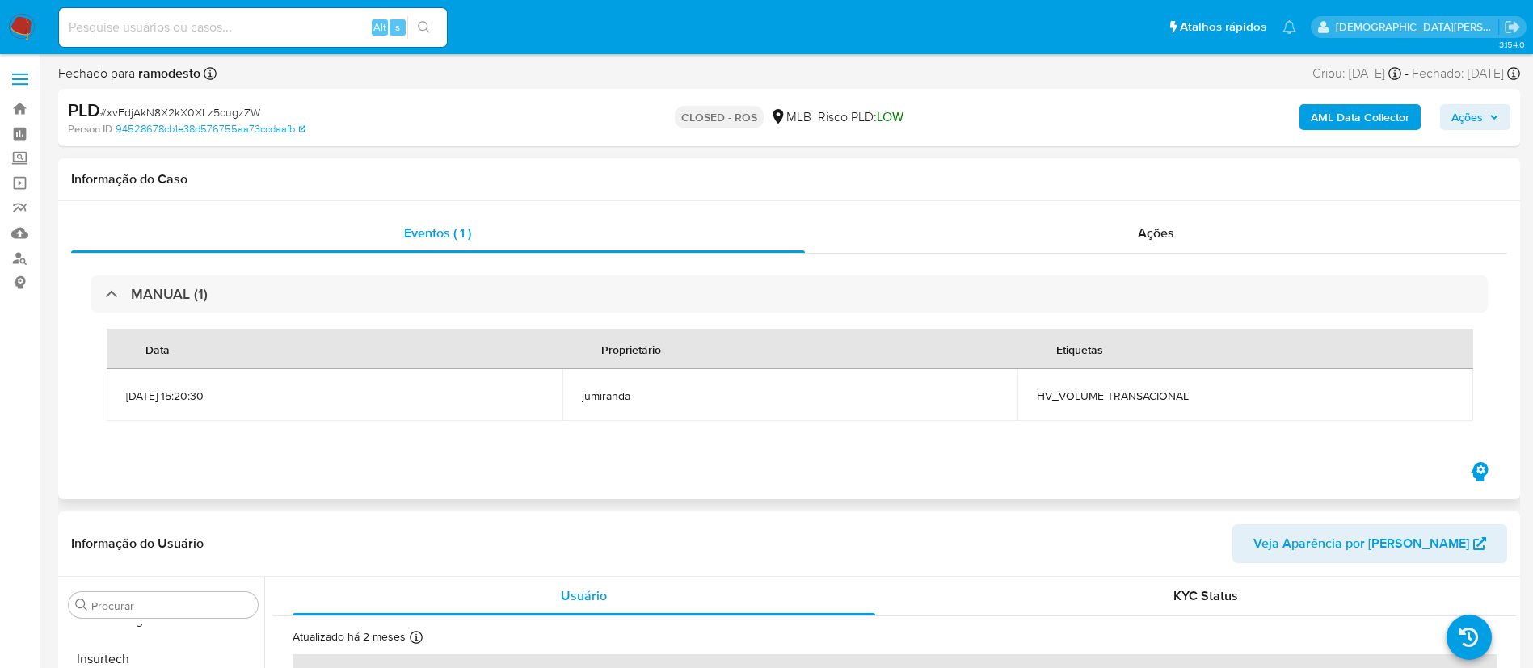
select select "10"
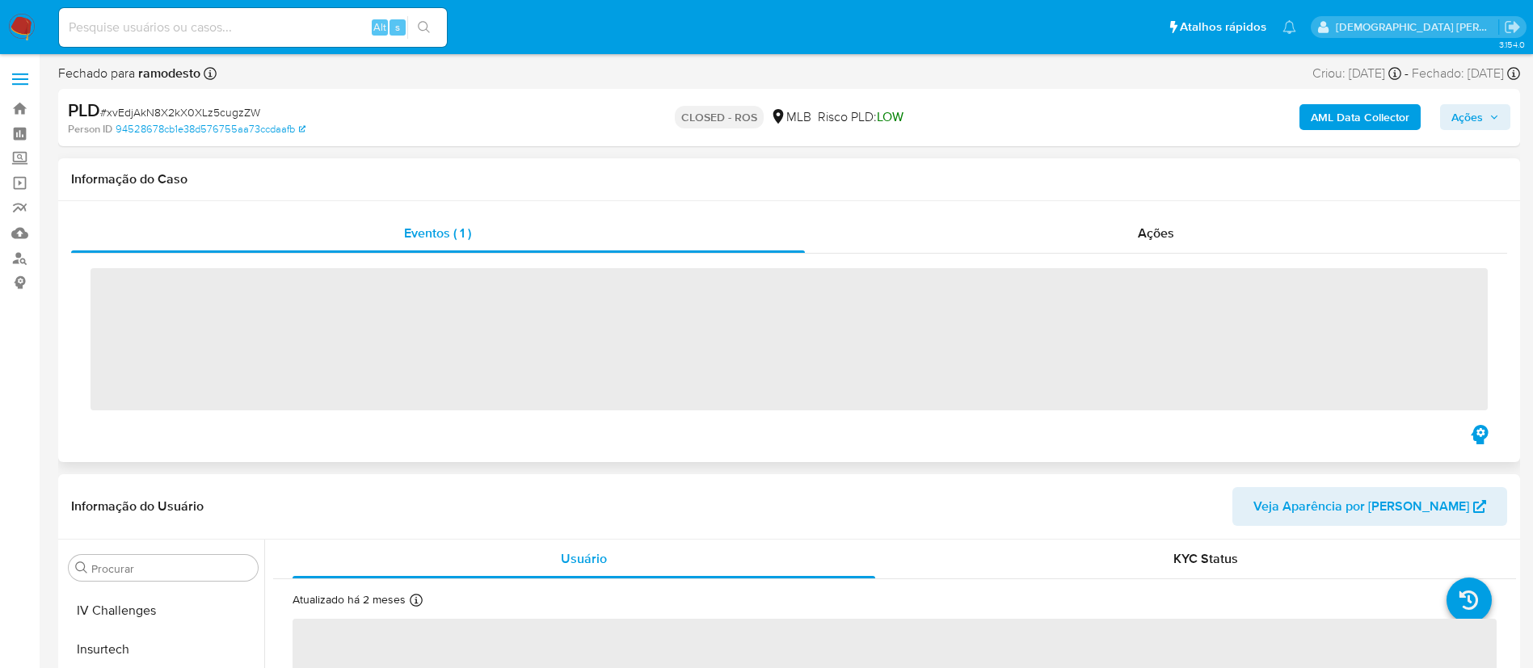
scroll to position [722, 0]
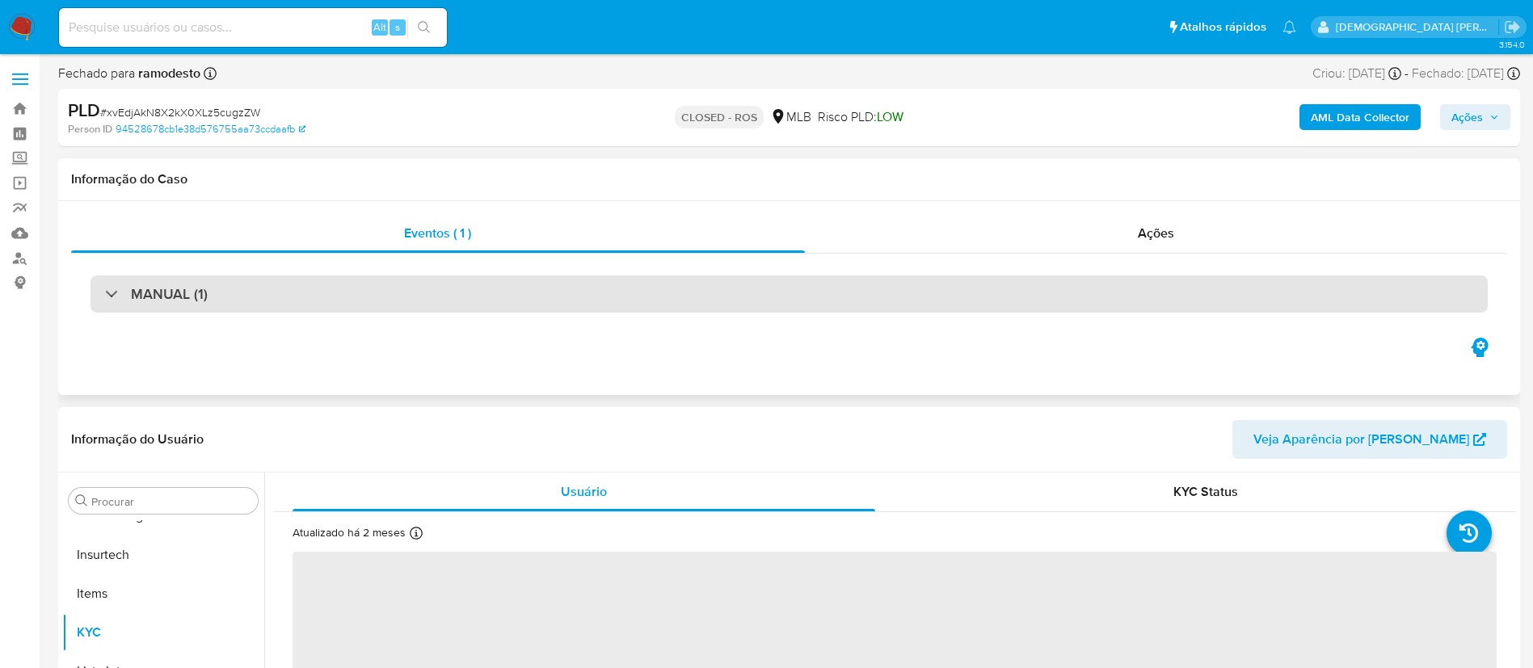
click at [575, 309] on div "MANUAL (1)" at bounding box center [789, 294] width 1397 height 37
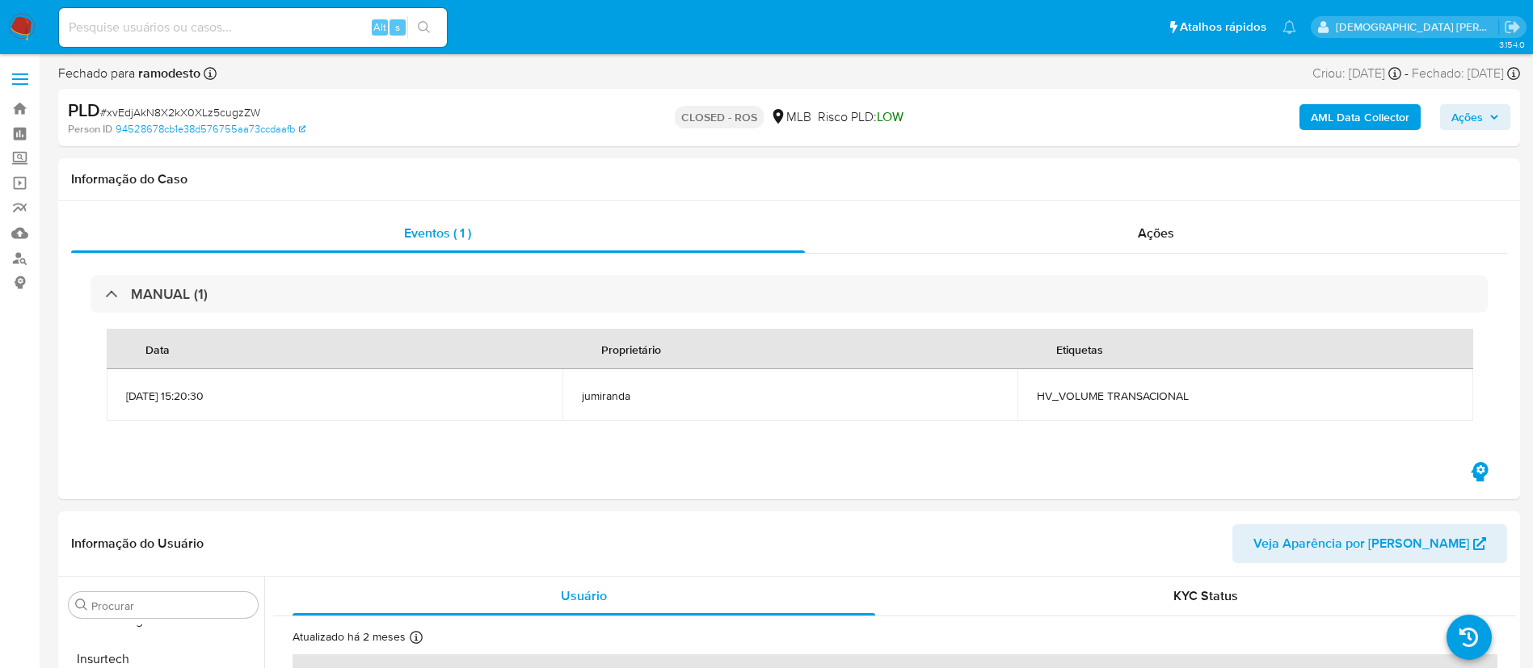
select select "10"
